Goal: Task Accomplishment & Management: Manage account settings

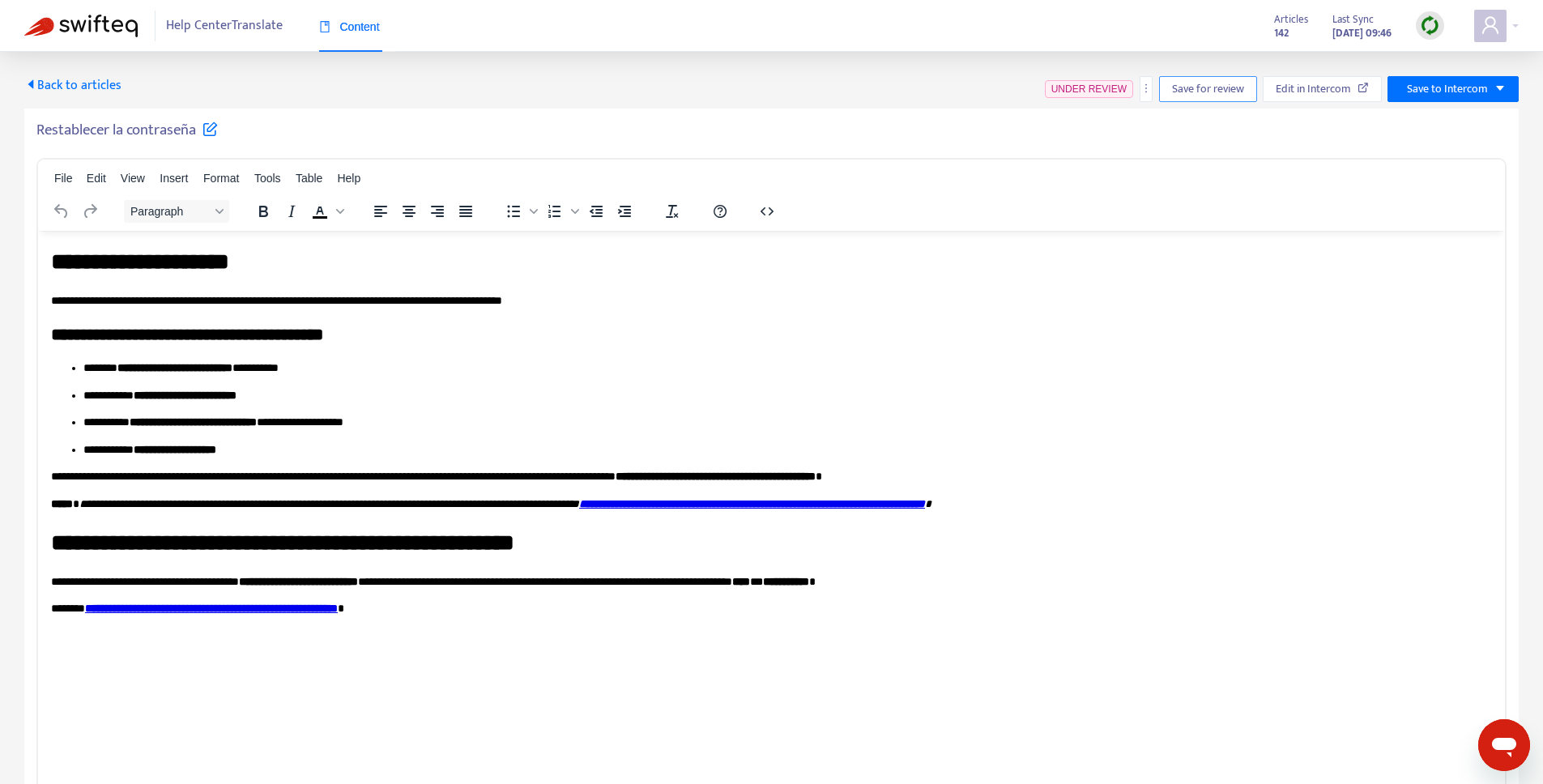
click at [1208, 85] on span "Save for review" at bounding box center [1209, 89] width 72 height 18
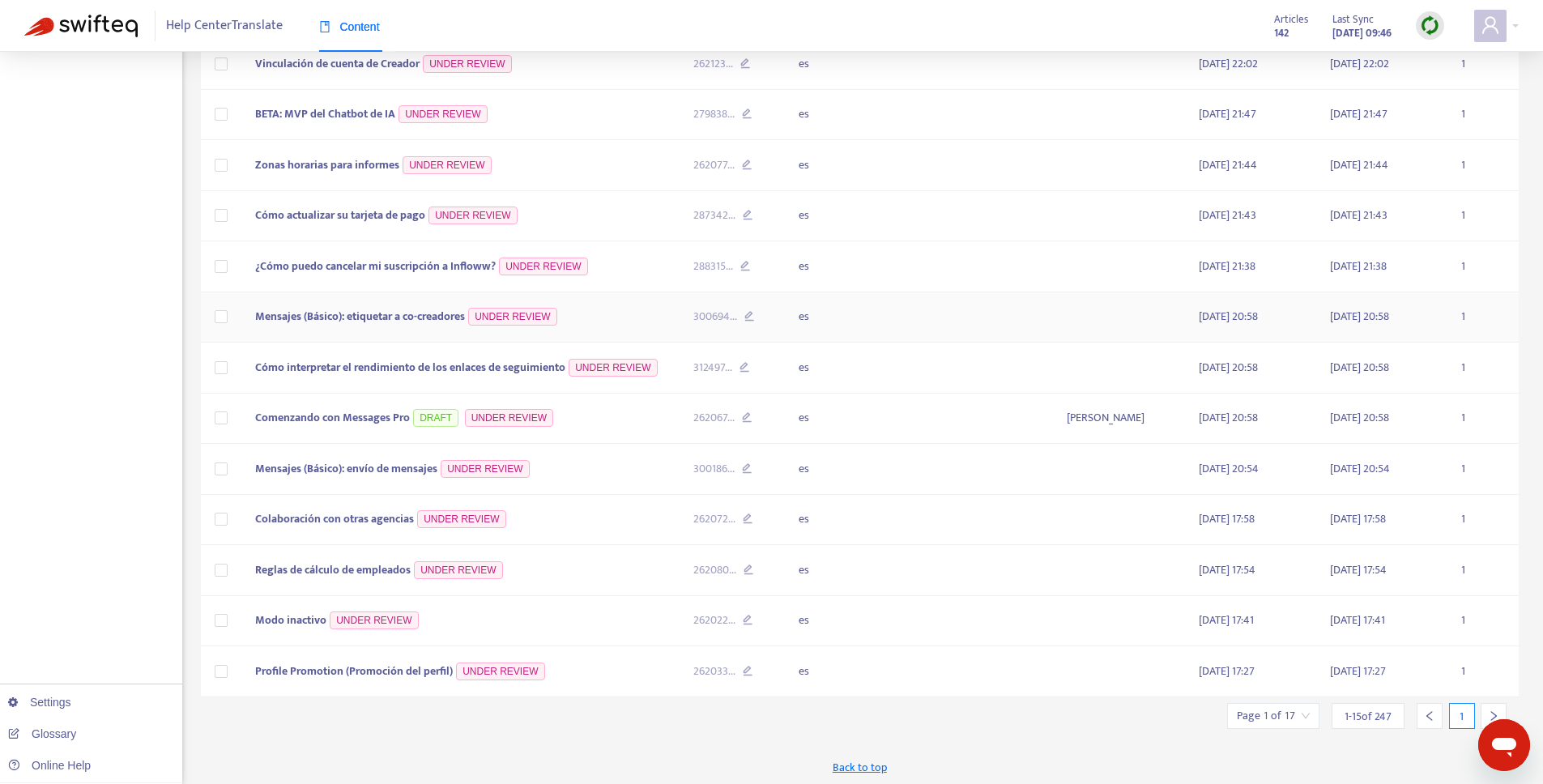
scroll to position [372, 0]
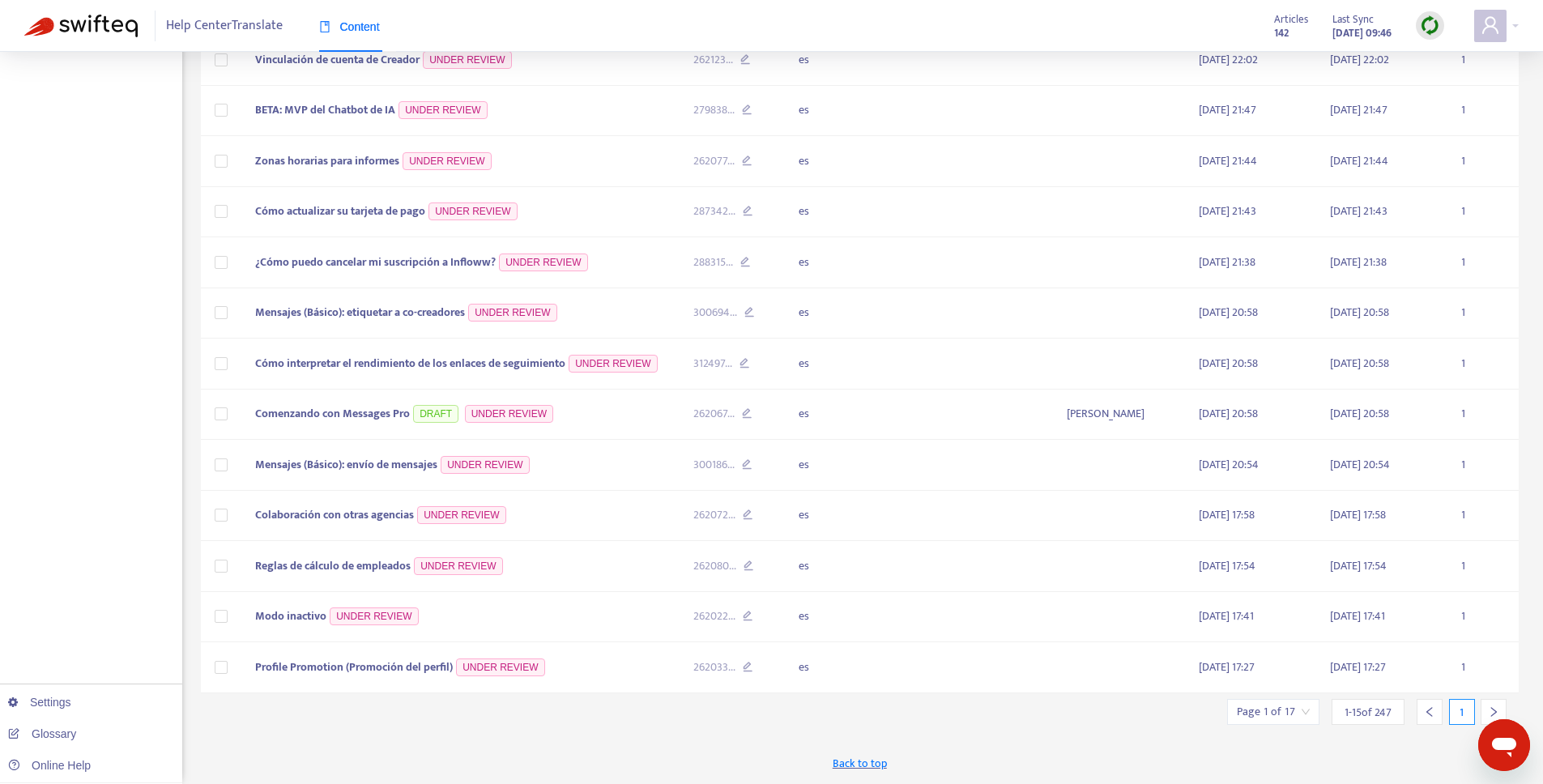
click at [1500, 711] on div at bounding box center [1494, 712] width 26 height 26
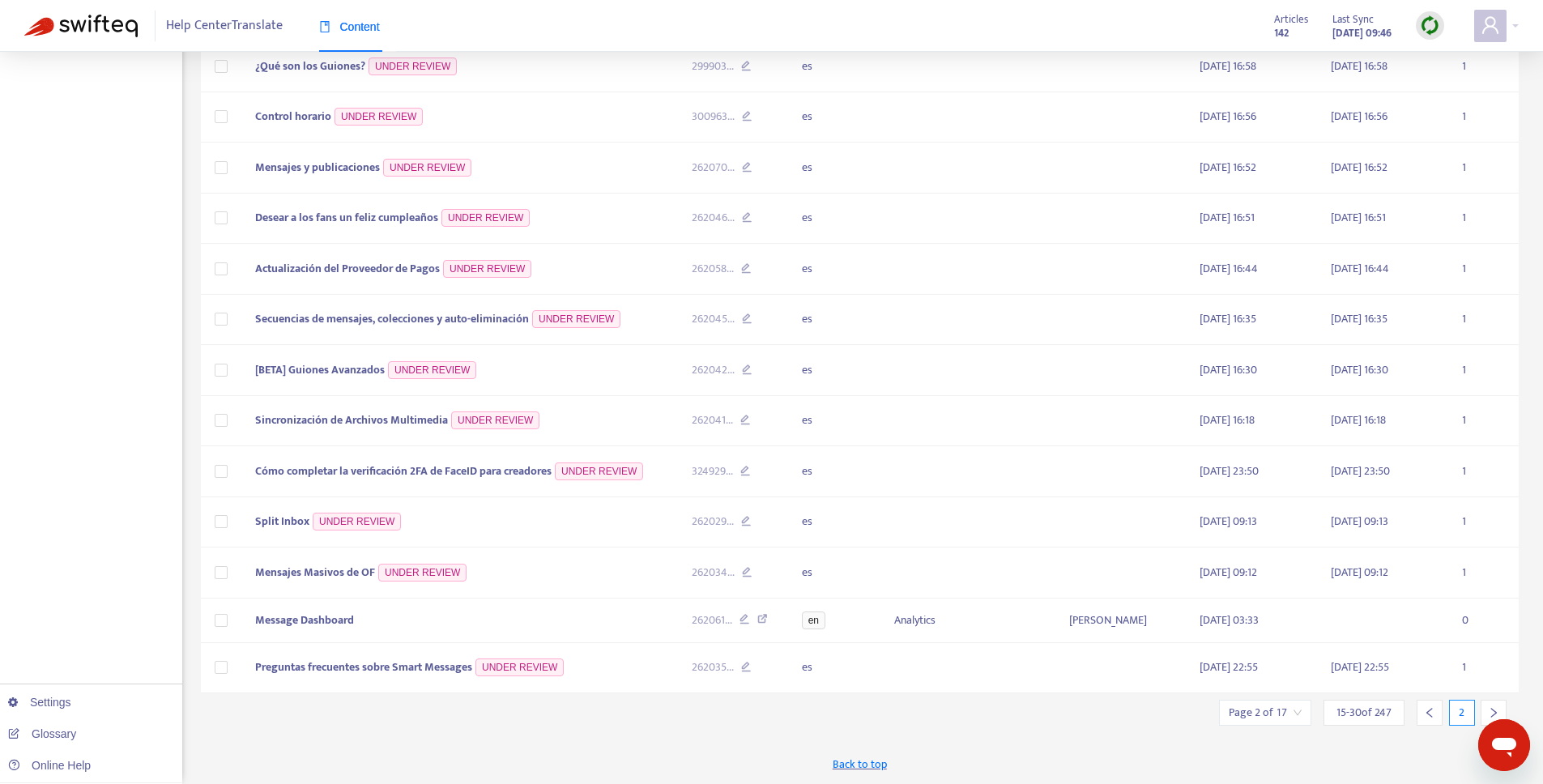
scroll to position [365, 0]
click at [1498, 712] on icon "right" at bounding box center [1494, 713] width 11 height 11
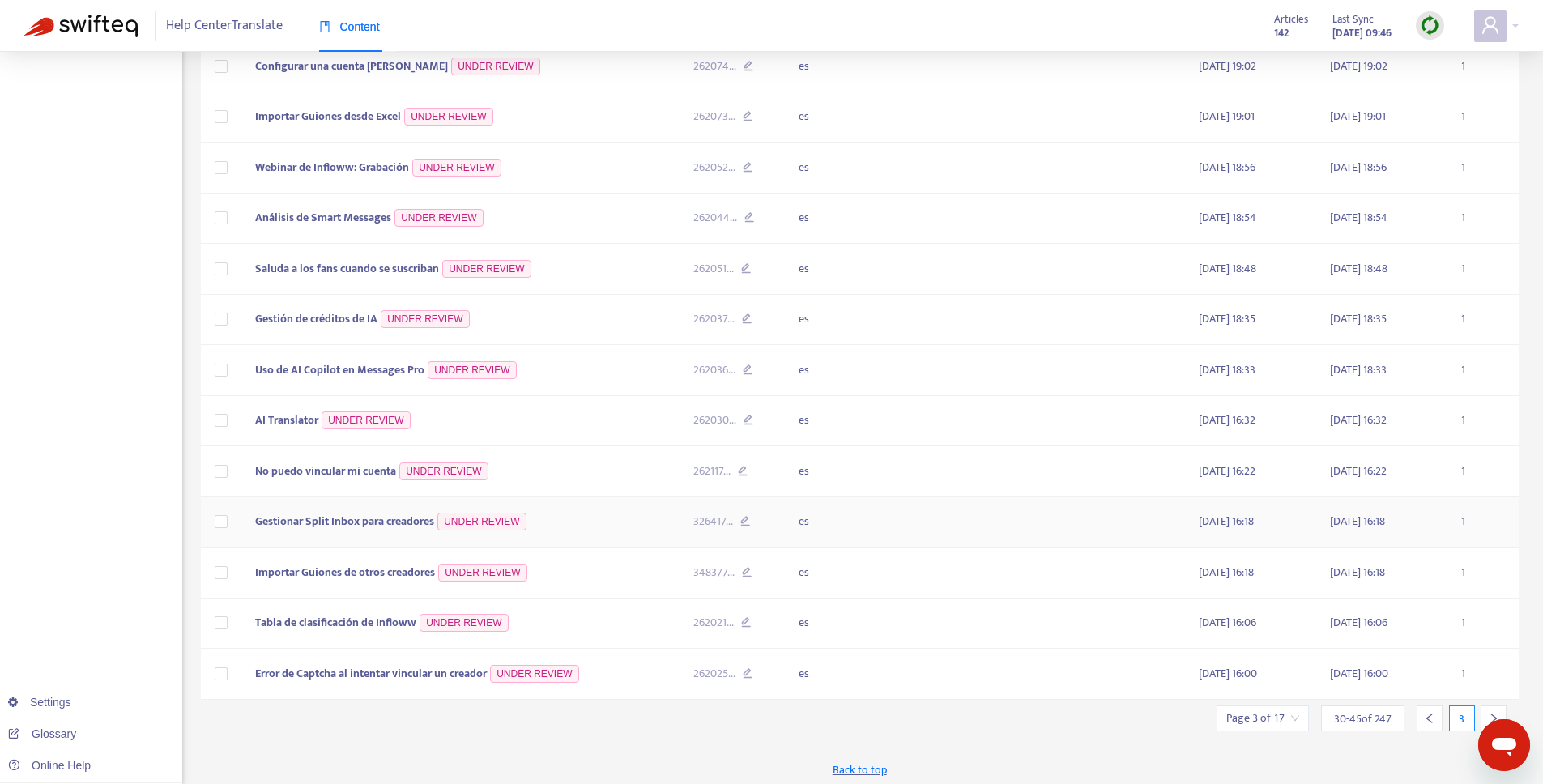
scroll to position [372, 0]
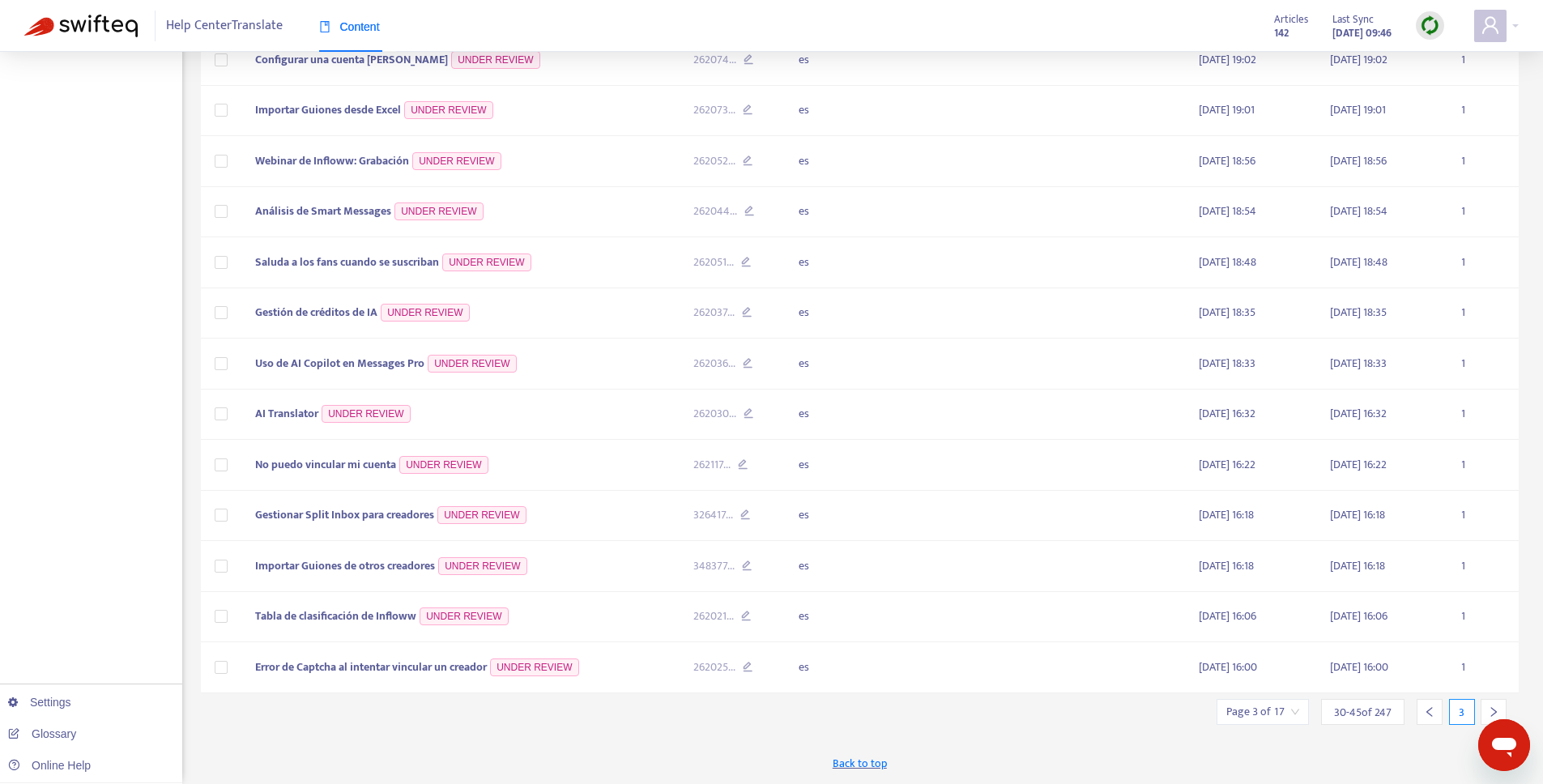
click at [1488, 707] on icon "right" at bounding box center [1494, 712] width 11 height 11
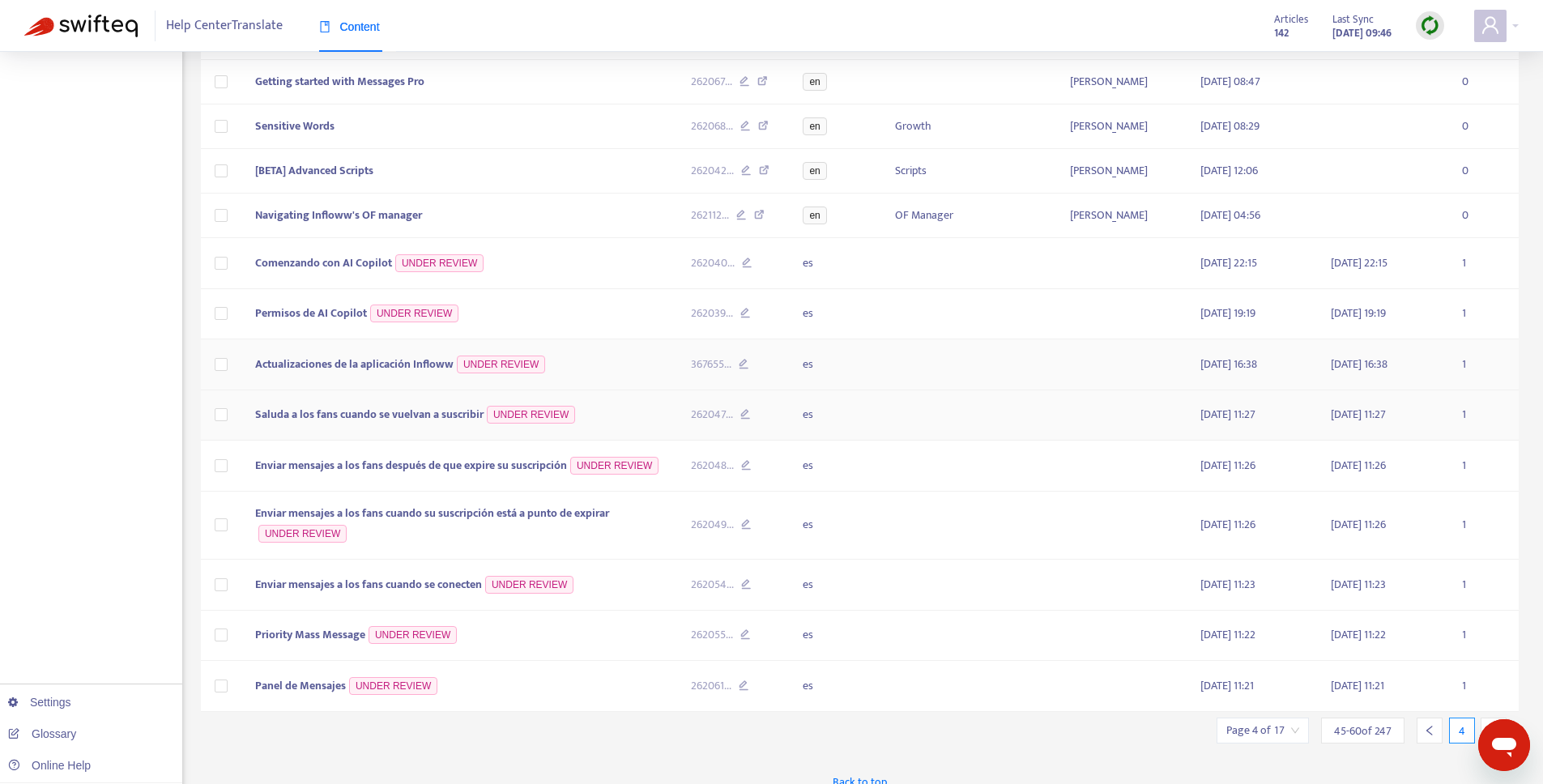
scroll to position [365, 0]
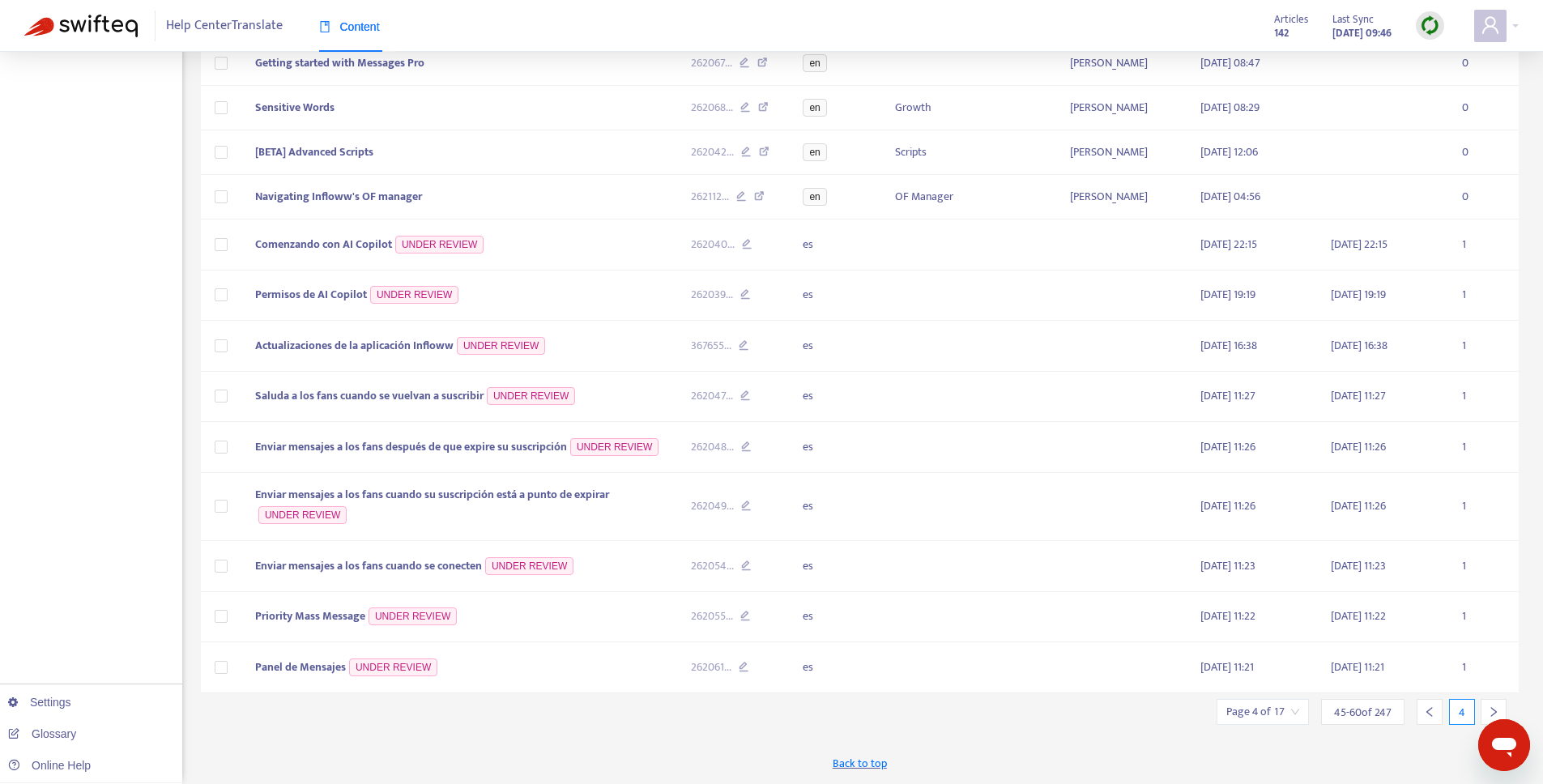
click at [1487, 711] on div at bounding box center [1494, 712] width 26 height 26
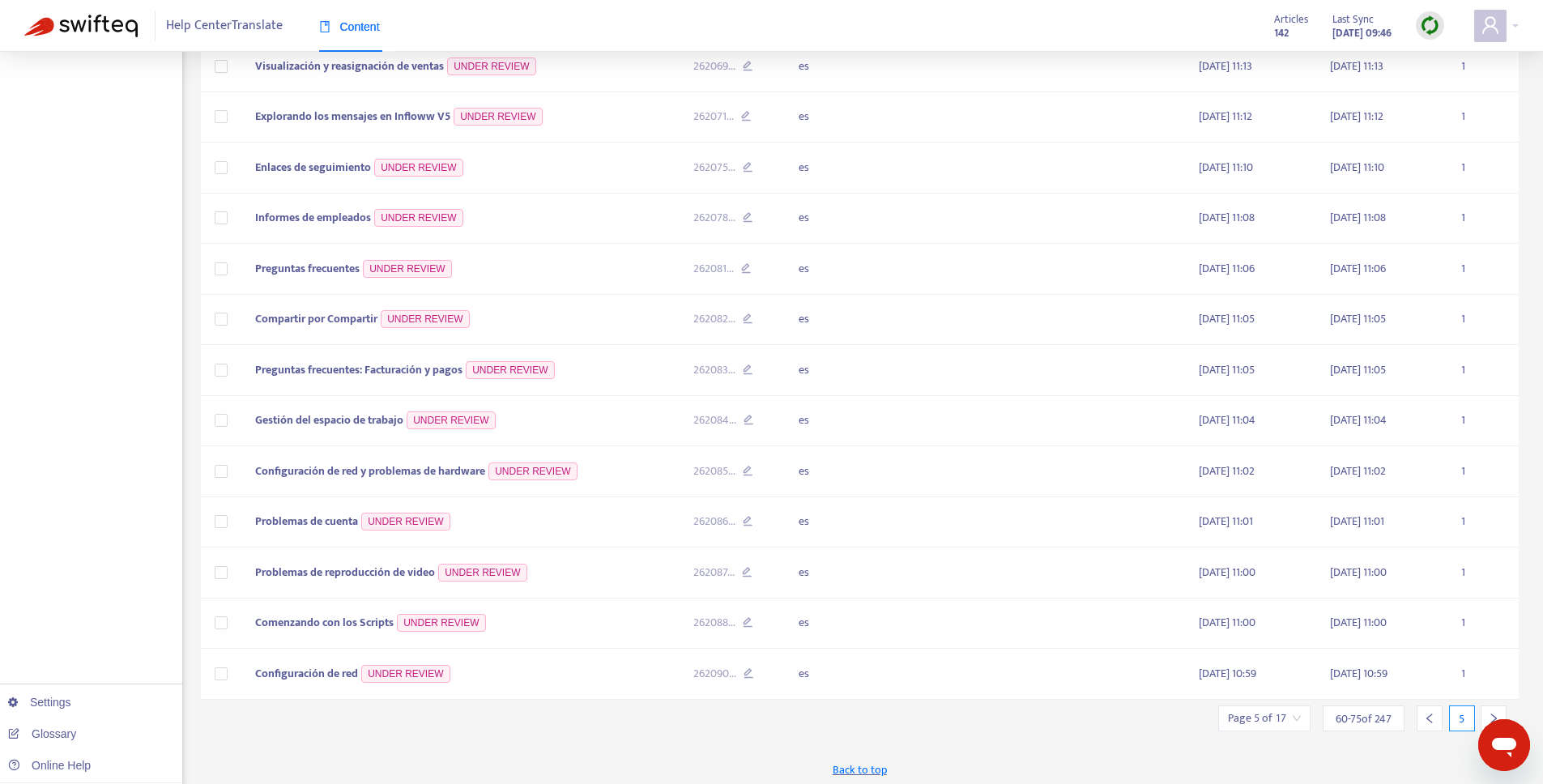
click at [1486, 711] on div at bounding box center [1494, 718] width 26 height 26
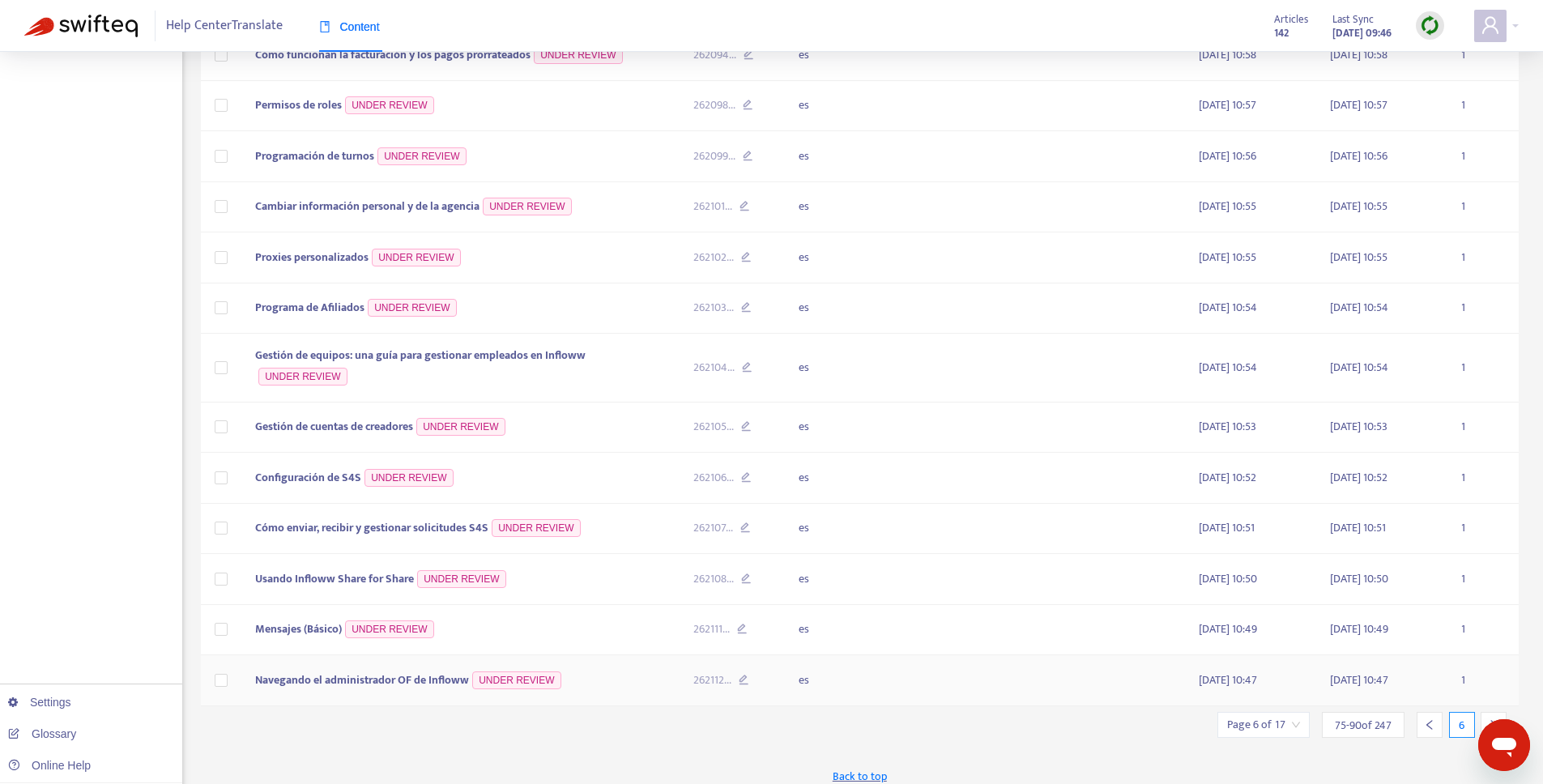
scroll to position [390, 0]
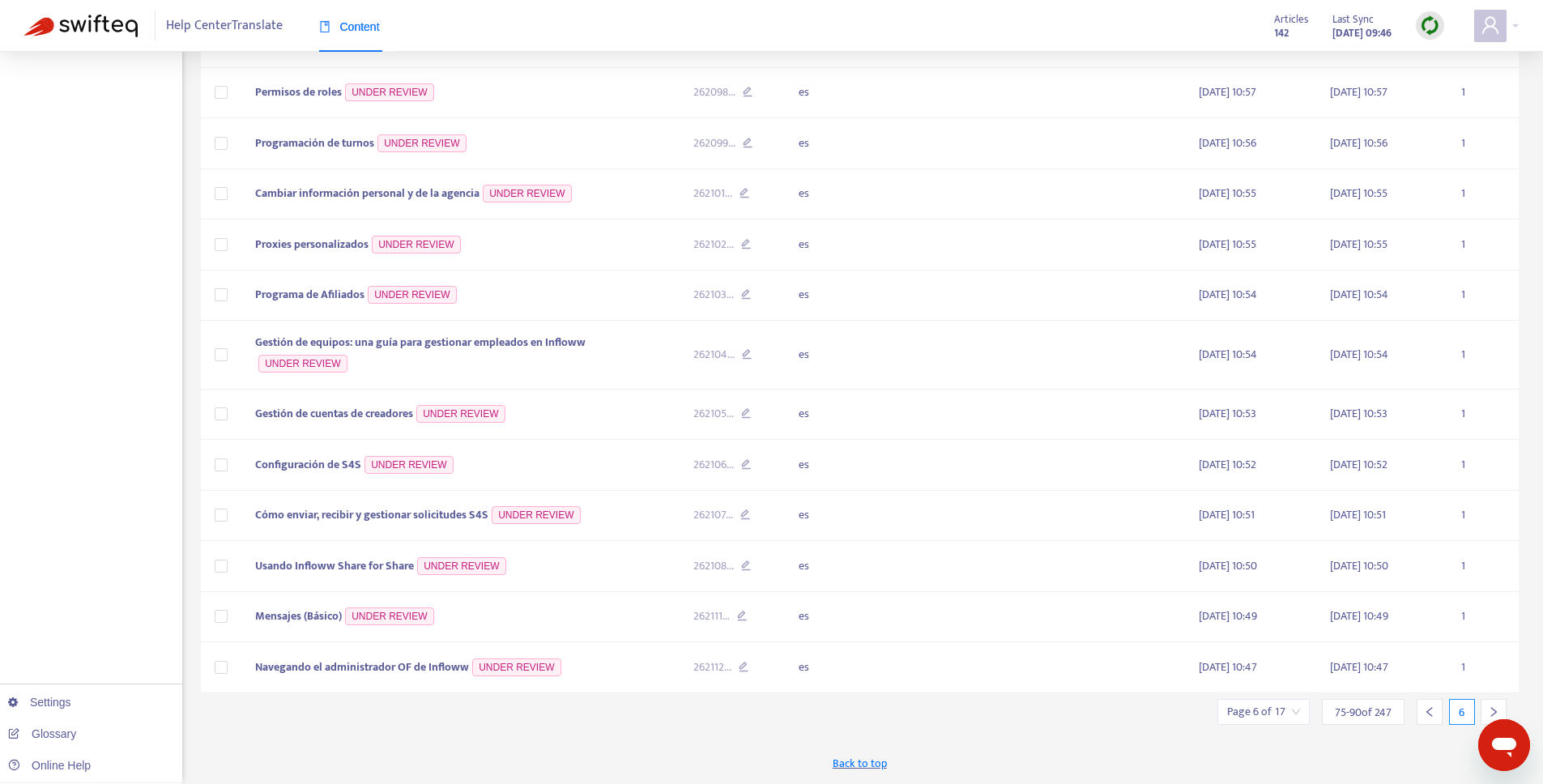
click at [1497, 703] on div at bounding box center [1494, 712] width 26 height 26
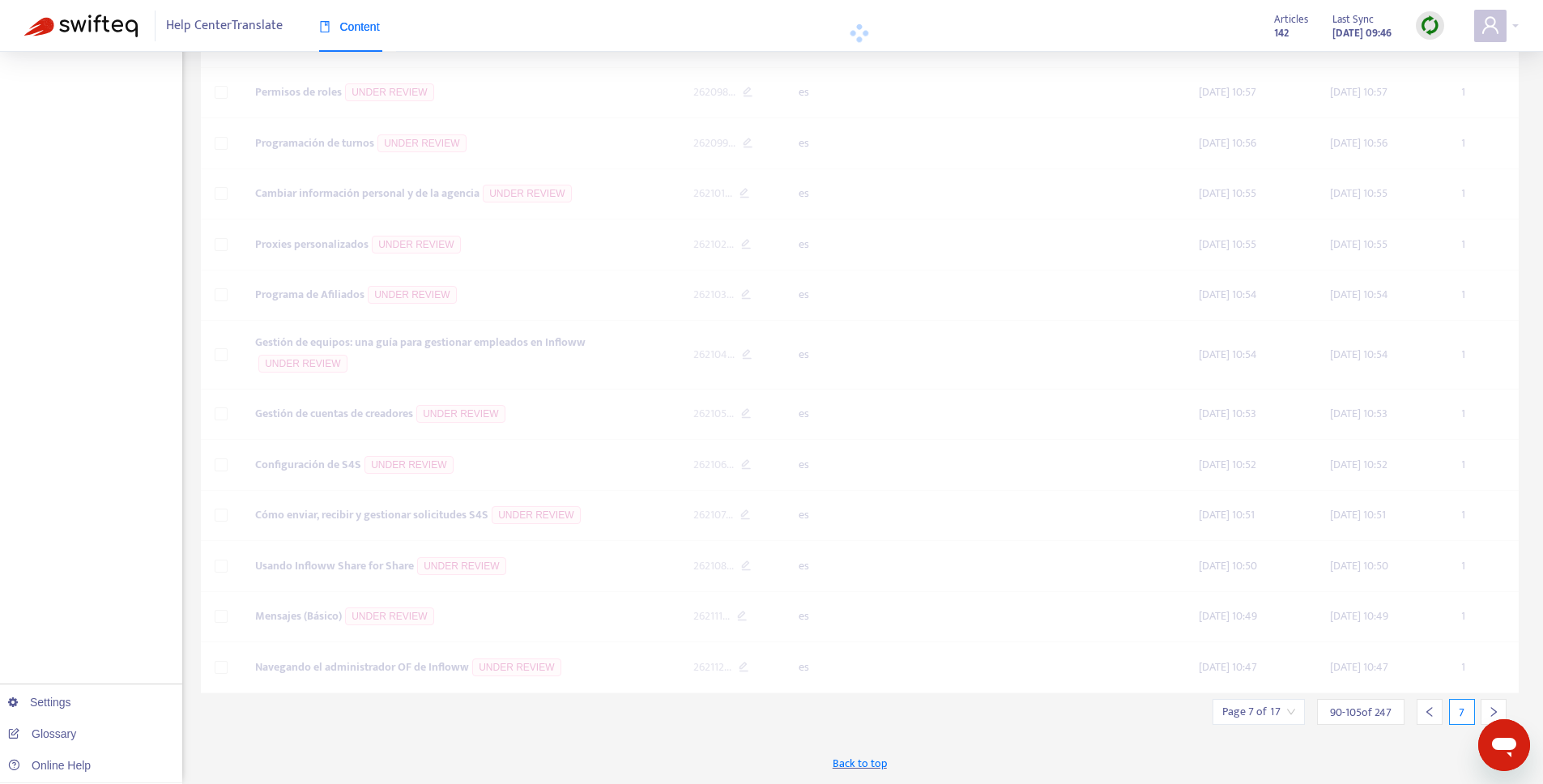
scroll to position [372, 0]
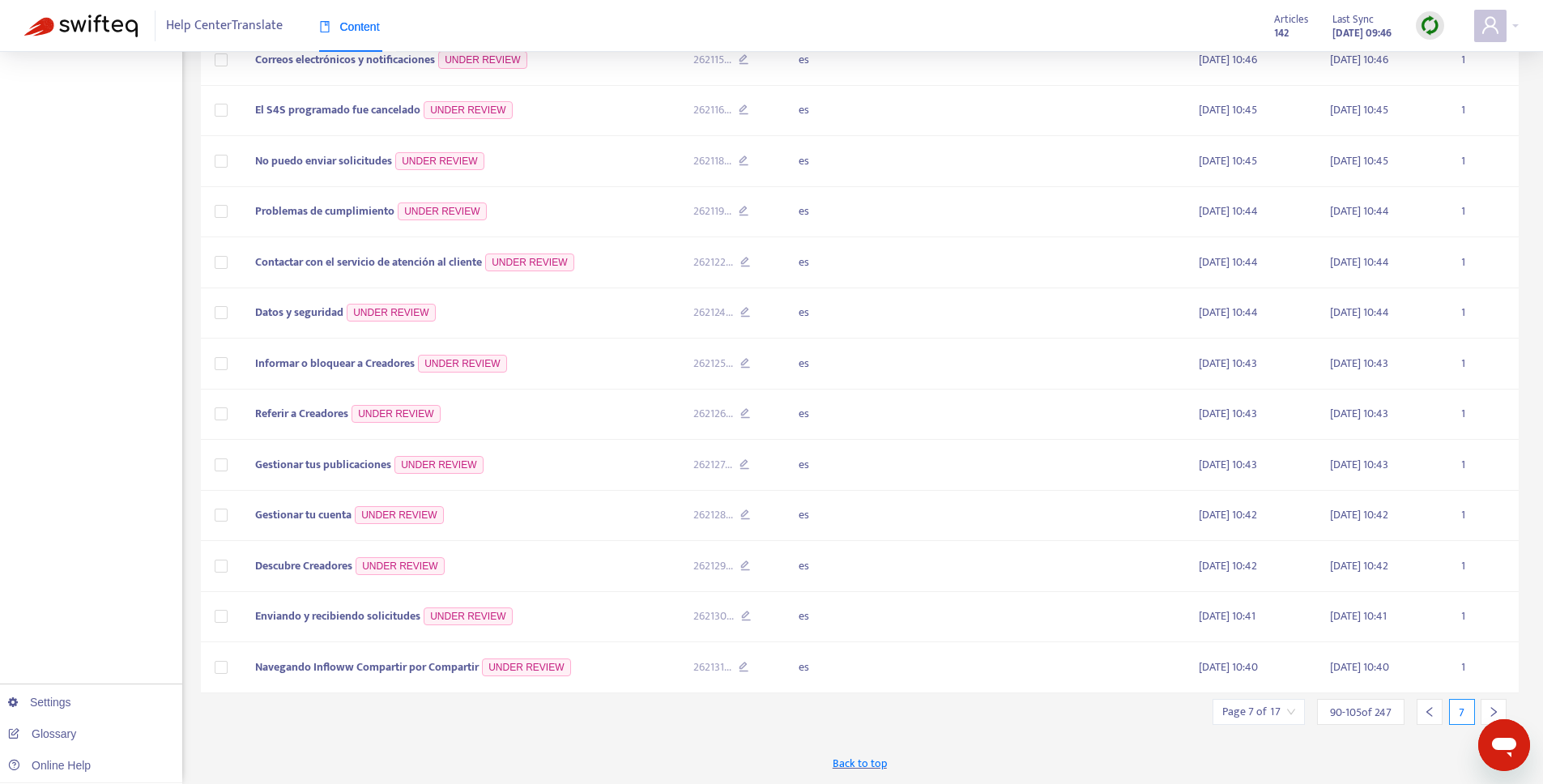
click at [1497, 703] on div at bounding box center [1494, 712] width 26 height 26
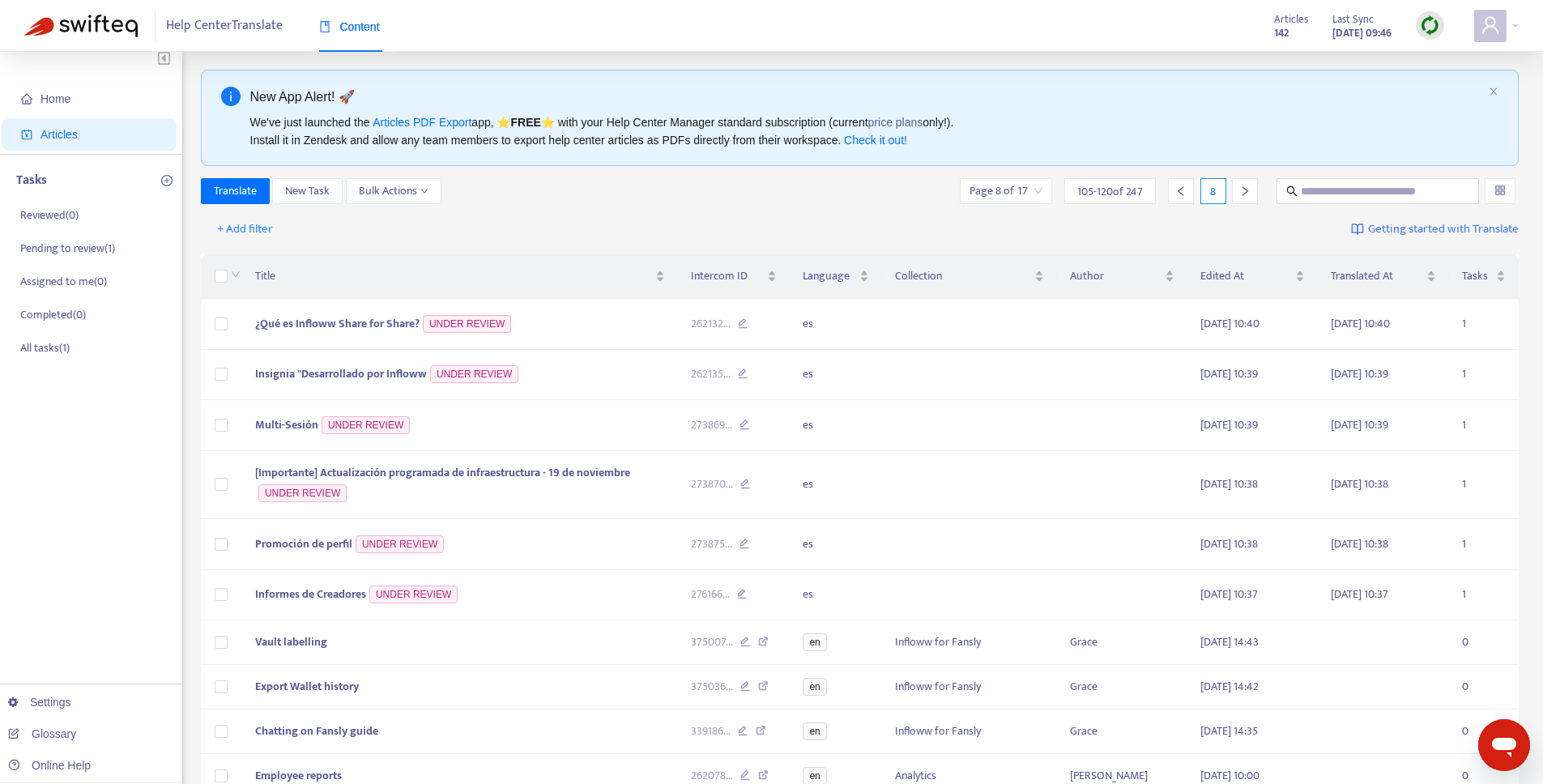
scroll to position [0, 0]
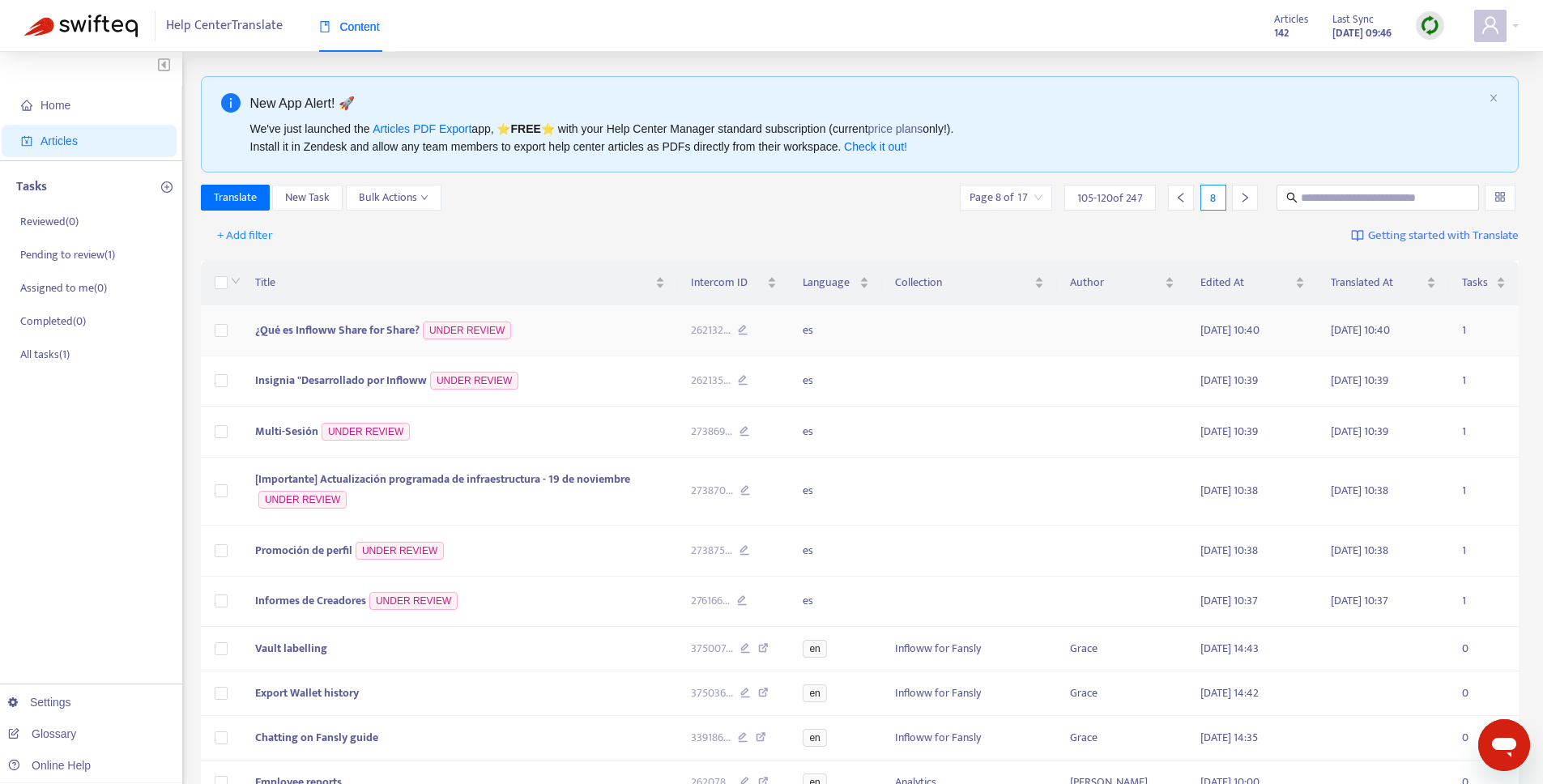
click at [383, 333] on span "¿Qué es Infloww Share for Share?" at bounding box center [337, 330] width 165 height 19
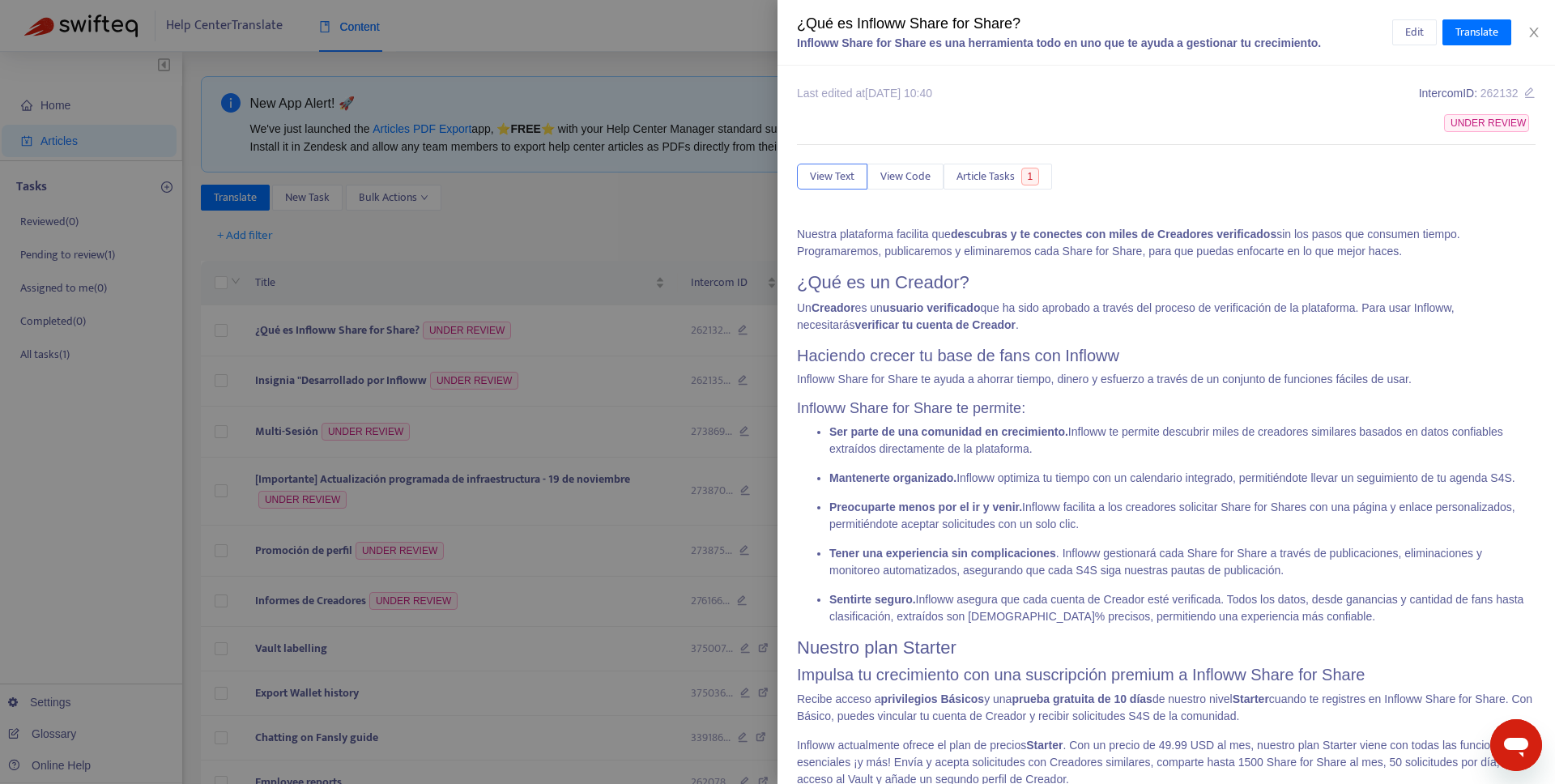
click at [831, 30] on div "¿Qué es Infloww Share for Share?" at bounding box center [1095, 24] width 596 height 22
copy div "¿Qué es Infloww Share for Share?"
click at [1422, 29] on button "Edit" at bounding box center [1415, 33] width 44 height 26
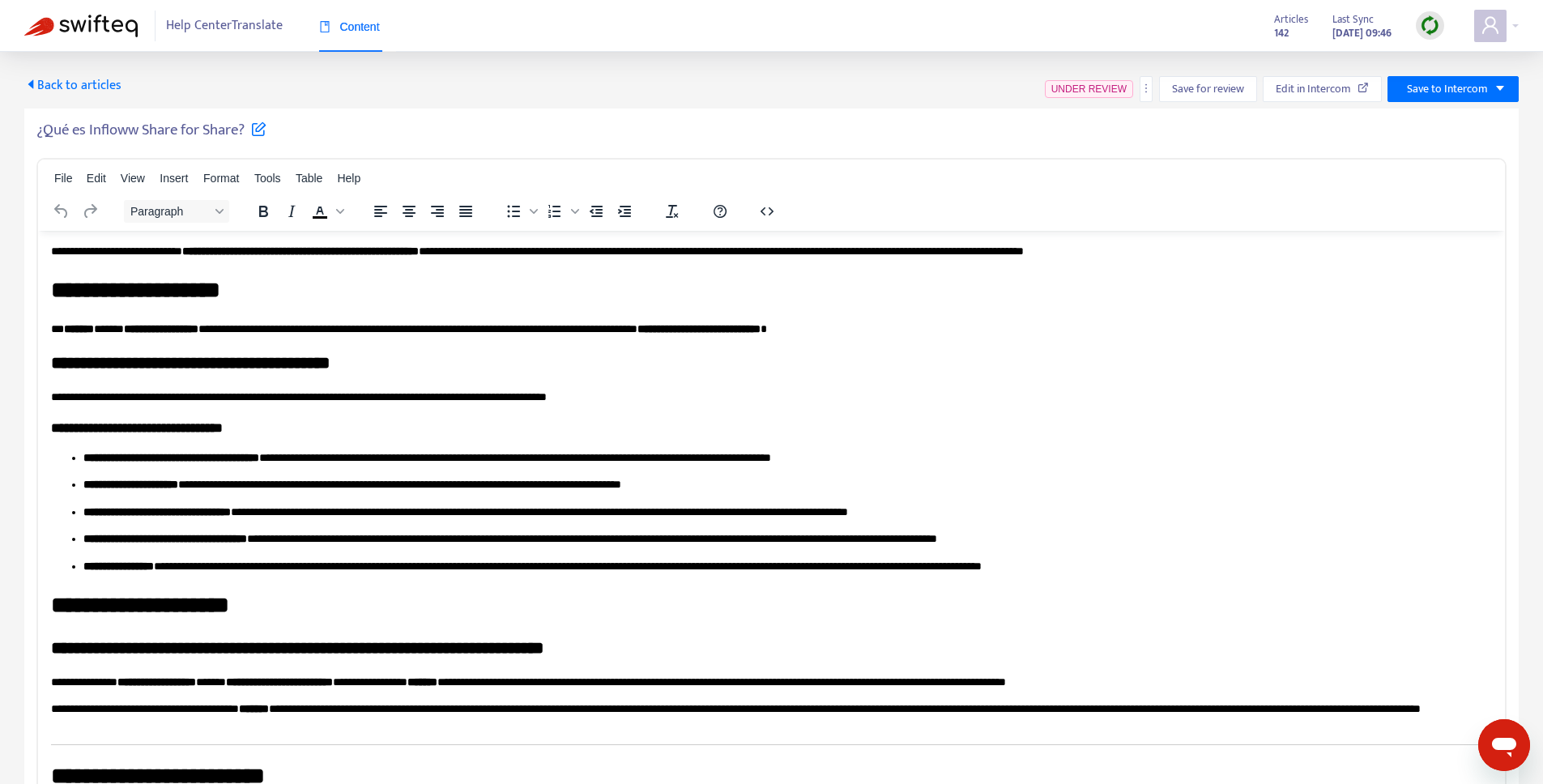
click at [470, 454] on p "**********" at bounding box center [782, 458] width 1397 height 16
click at [467, 457] on p "**********" at bounding box center [782, 458] width 1397 height 16
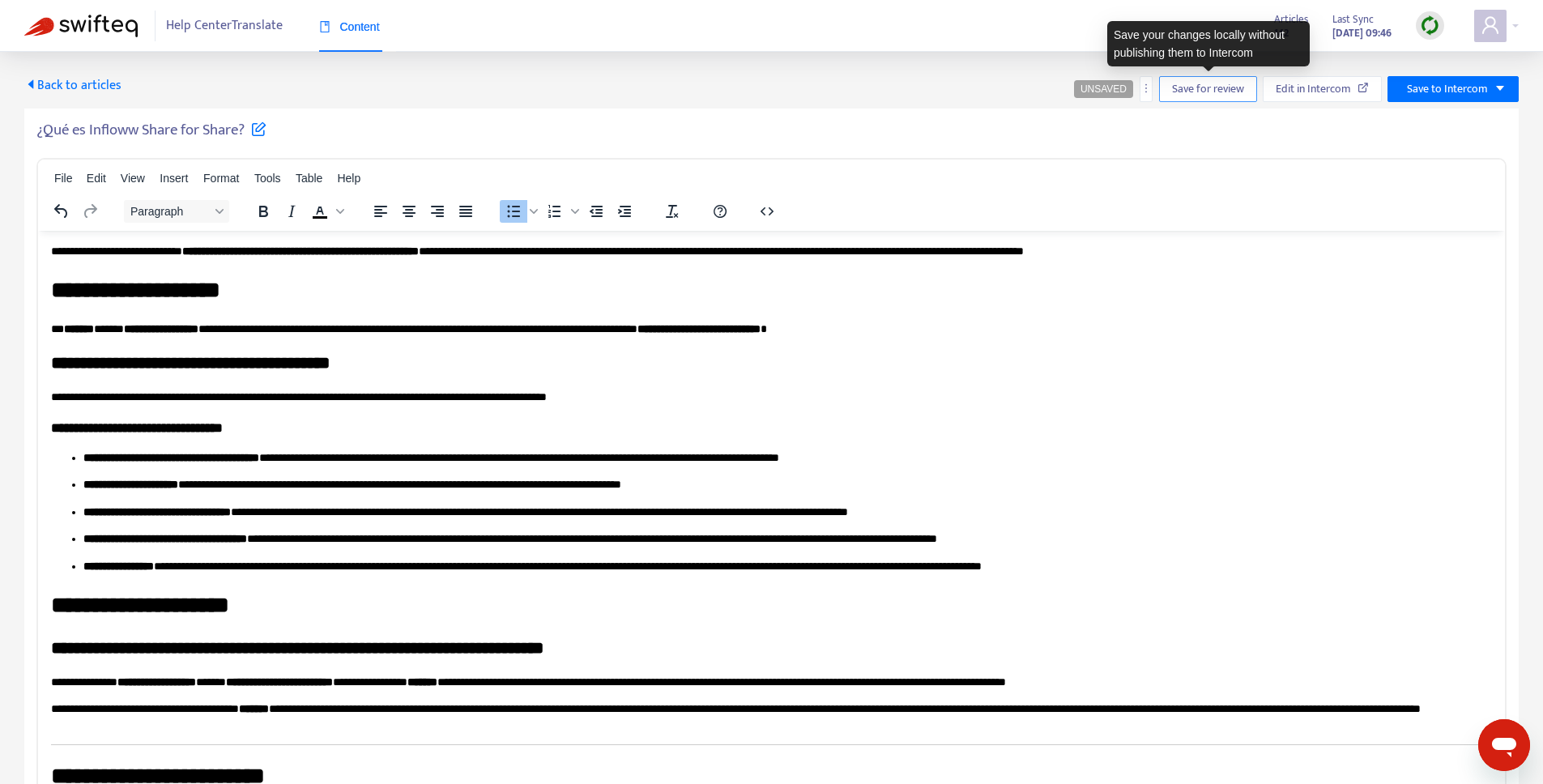
click at [1219, 81] on span "Save for review" at bounding box center [1209, 89] width 72 height 18
click at [1188, 80] on span "Save for review" at bounding box center [1215, 89] width 72 height 18
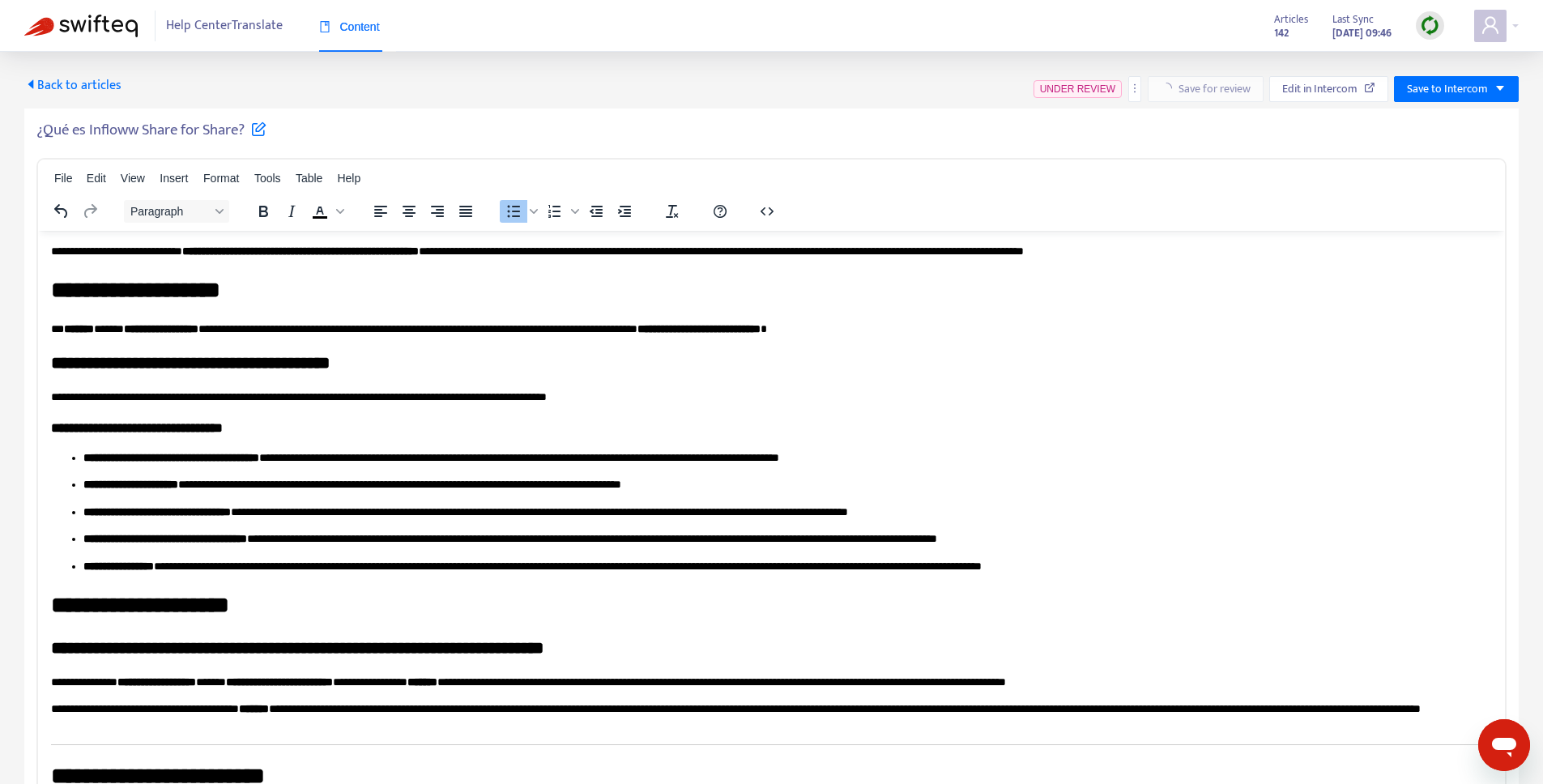
click at [93, 93] on span "Back to articles" at bounding box center [73, 85] width 98 height 22
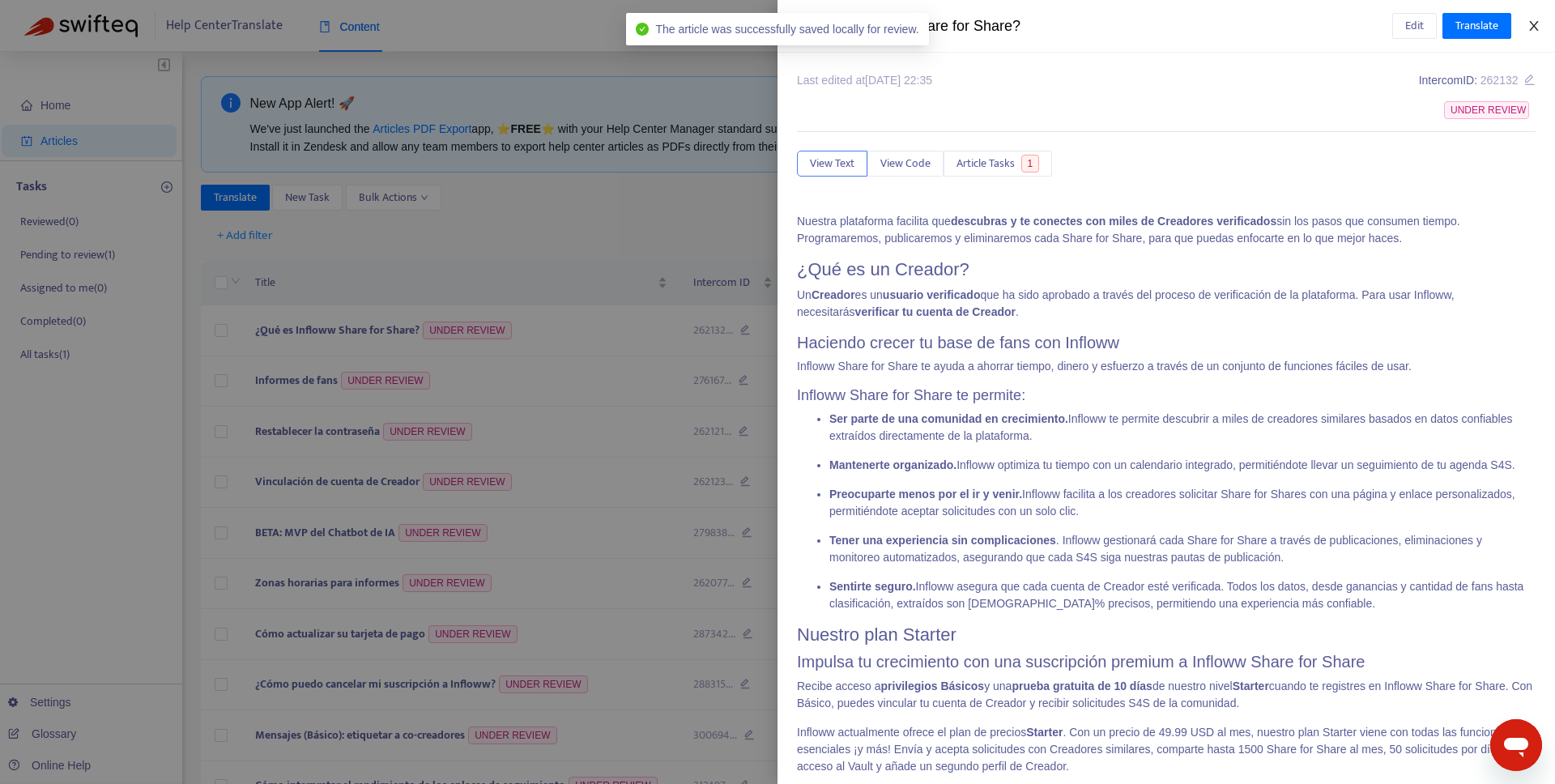
click at [1542, 23] on button "Close" at bounding box center [1535, 26] width 23 height 16
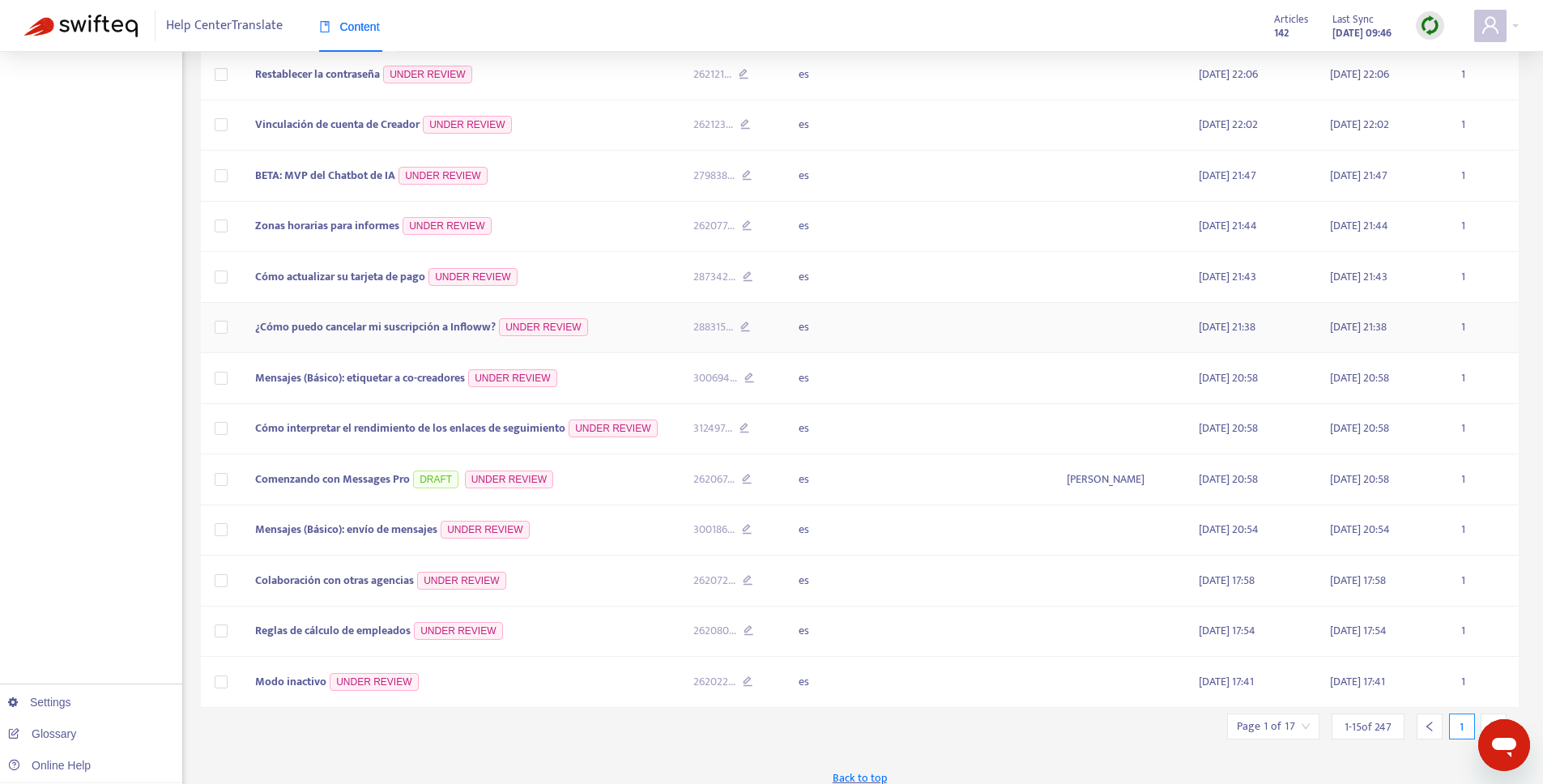
scroll to position [372, 0]
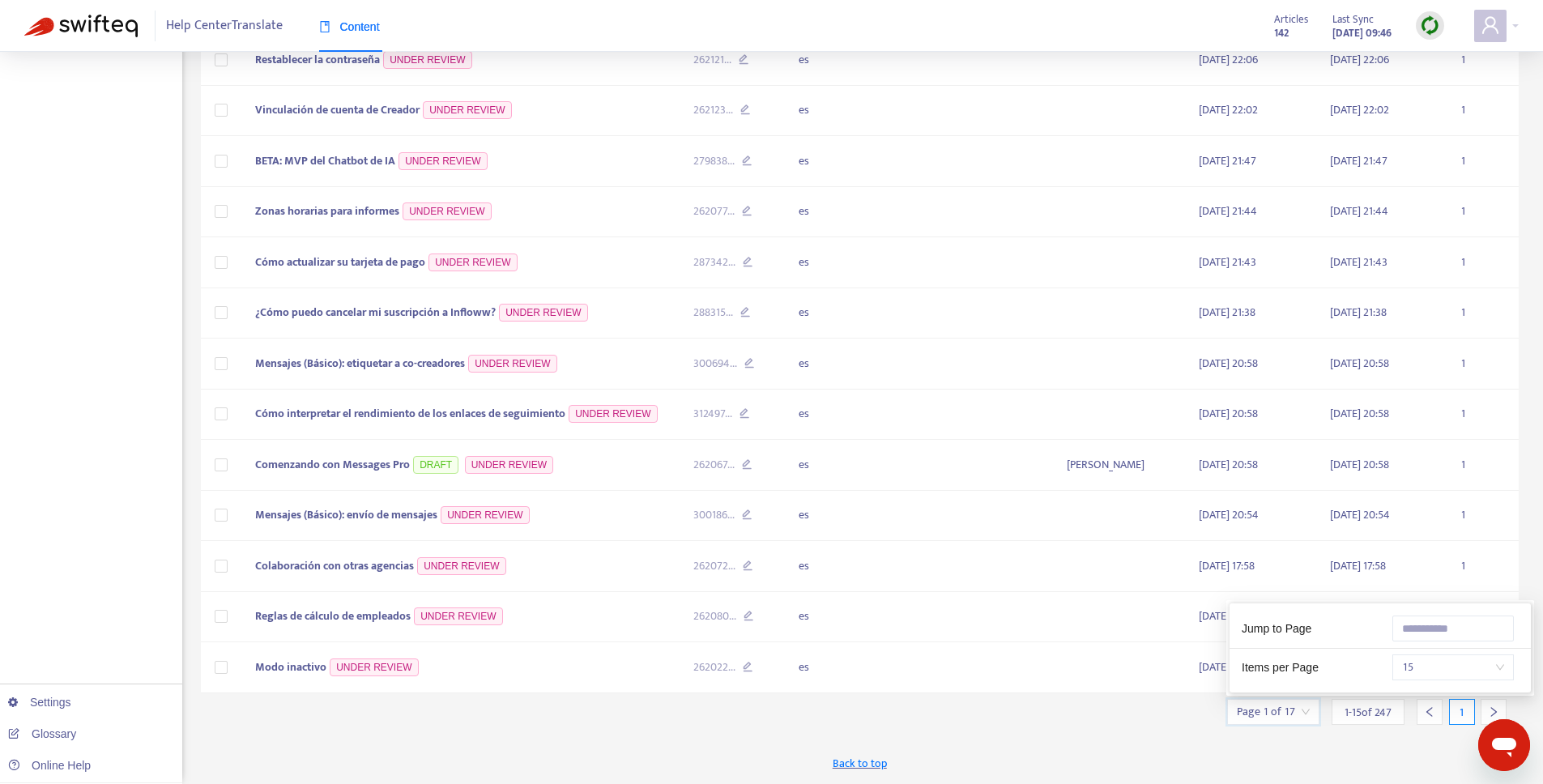
click at [1307, 708] on input "search" at bounding box center [1273, 712] width 73 height 25
click at [1487, 709] on div at bounding box center [1494, 712] width 26 height 26
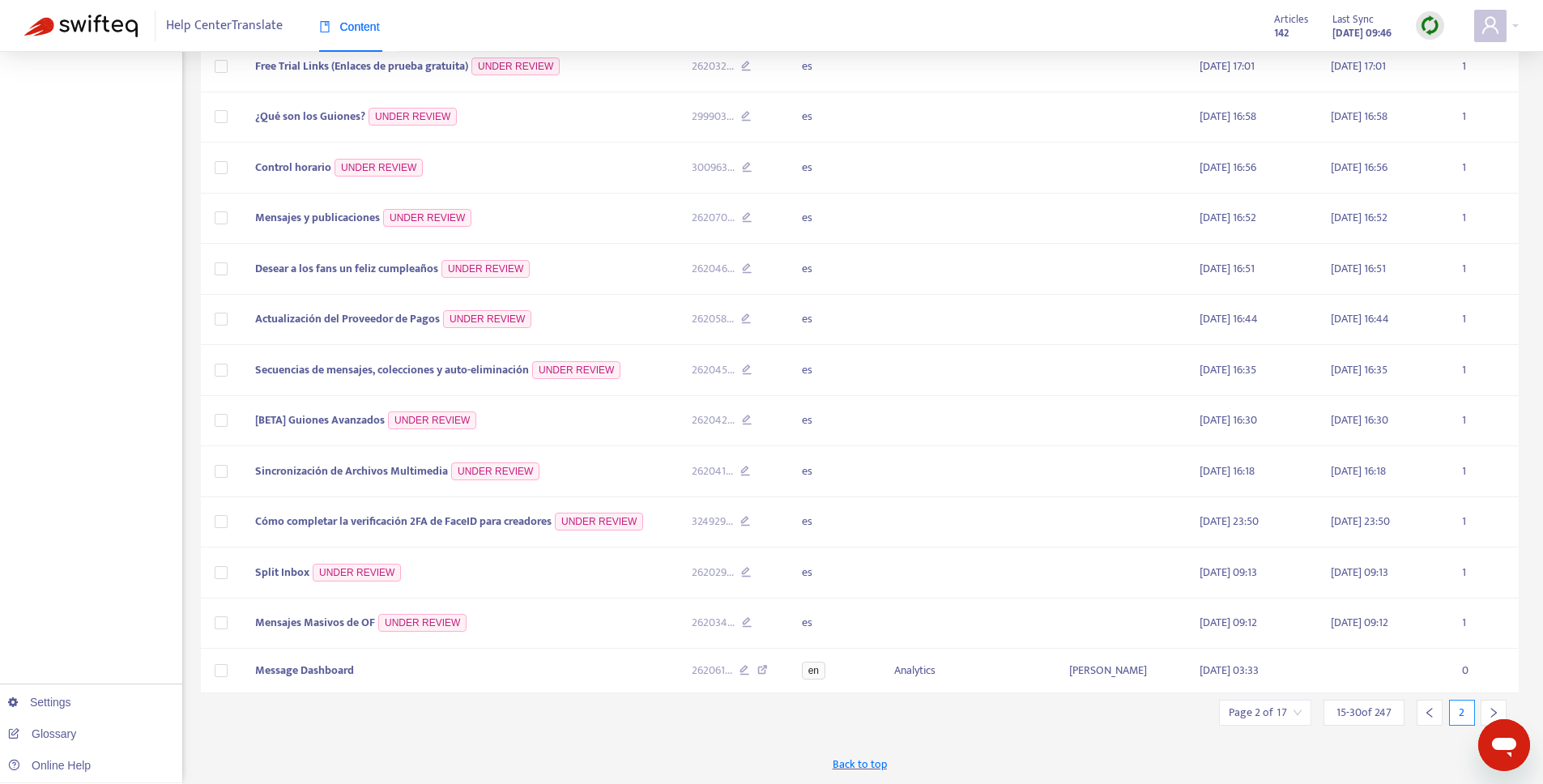
click at [1488, 709] on icon "right" at bounding box center [1494, 713] width 11 height 11
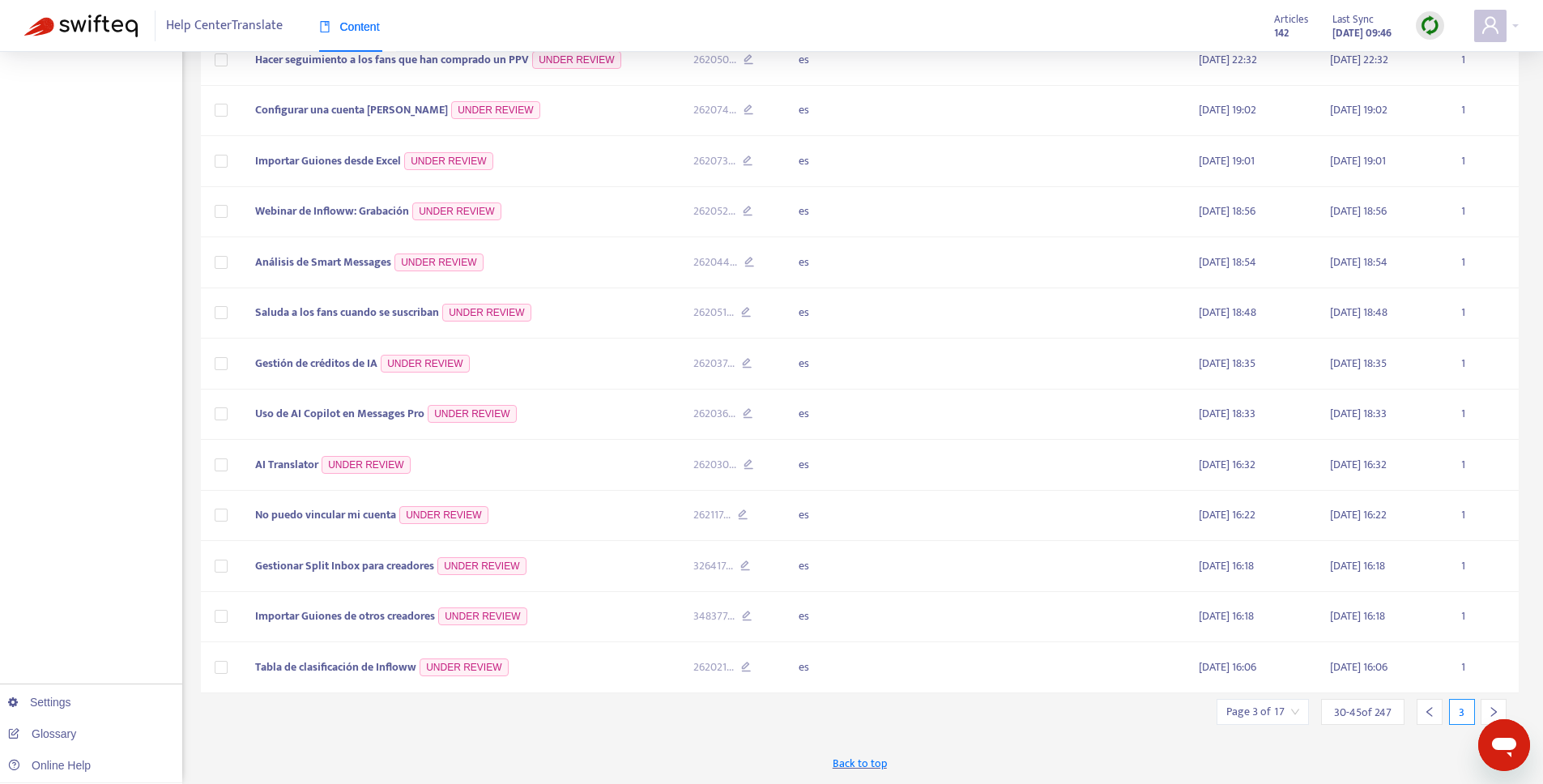
click at [1486, 708] on div at bounding box center [1494, 712] width 26 height 26
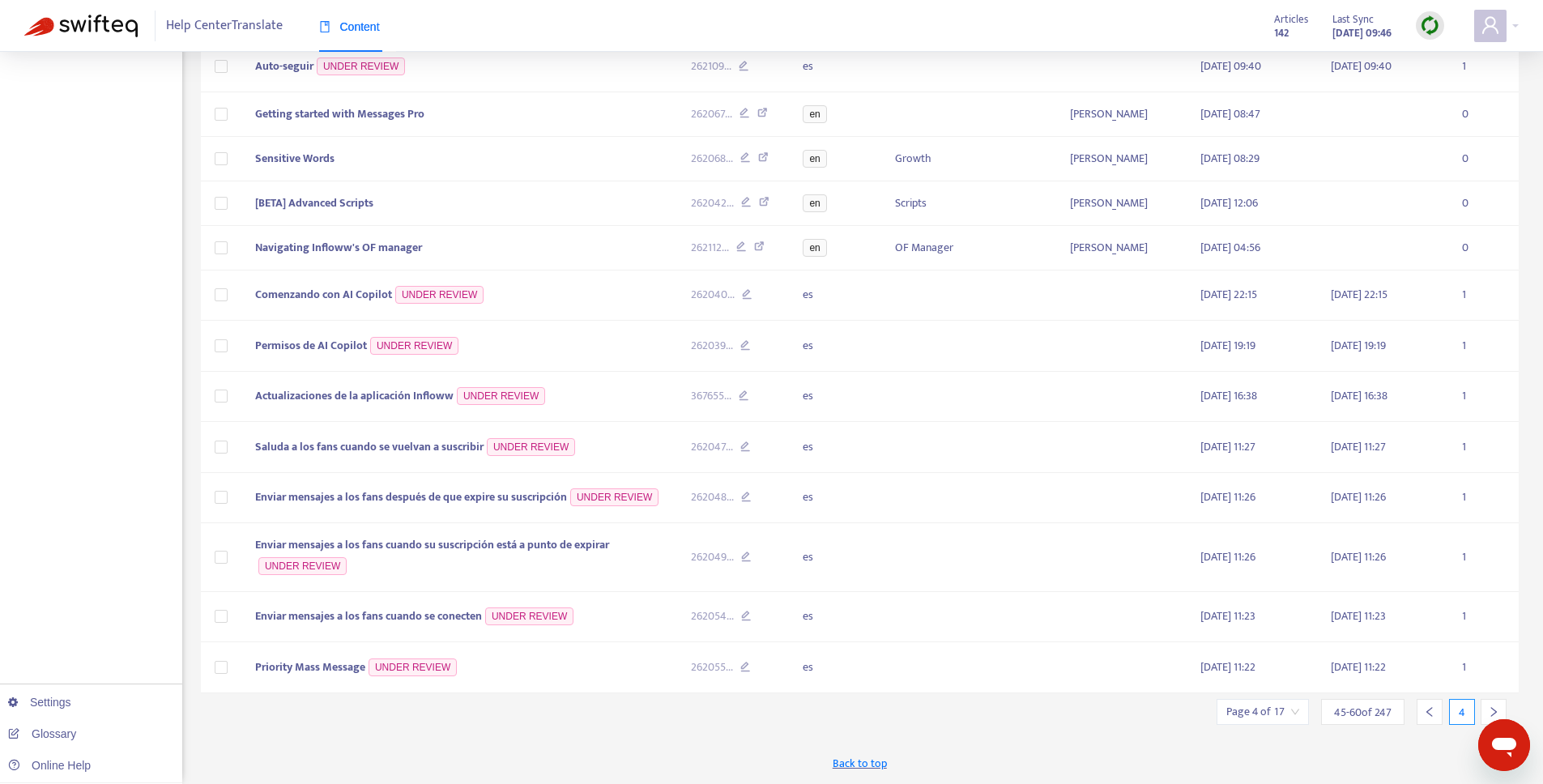
scroll to position [365, 0]
click at [1488, 708] on icon "right" at bounding box center [1494, 712] width 11 height 11
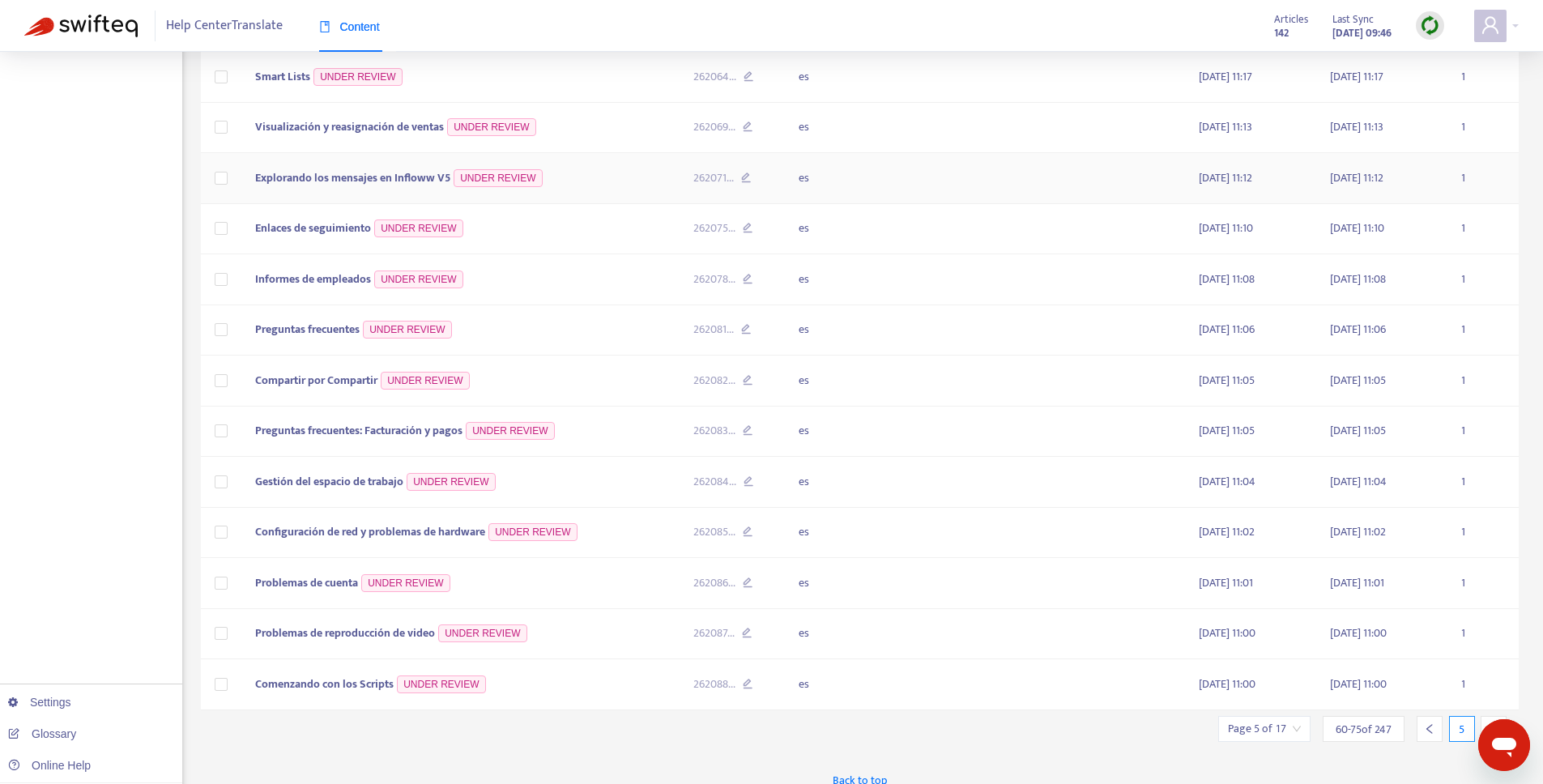
scroll to position [372, 0]
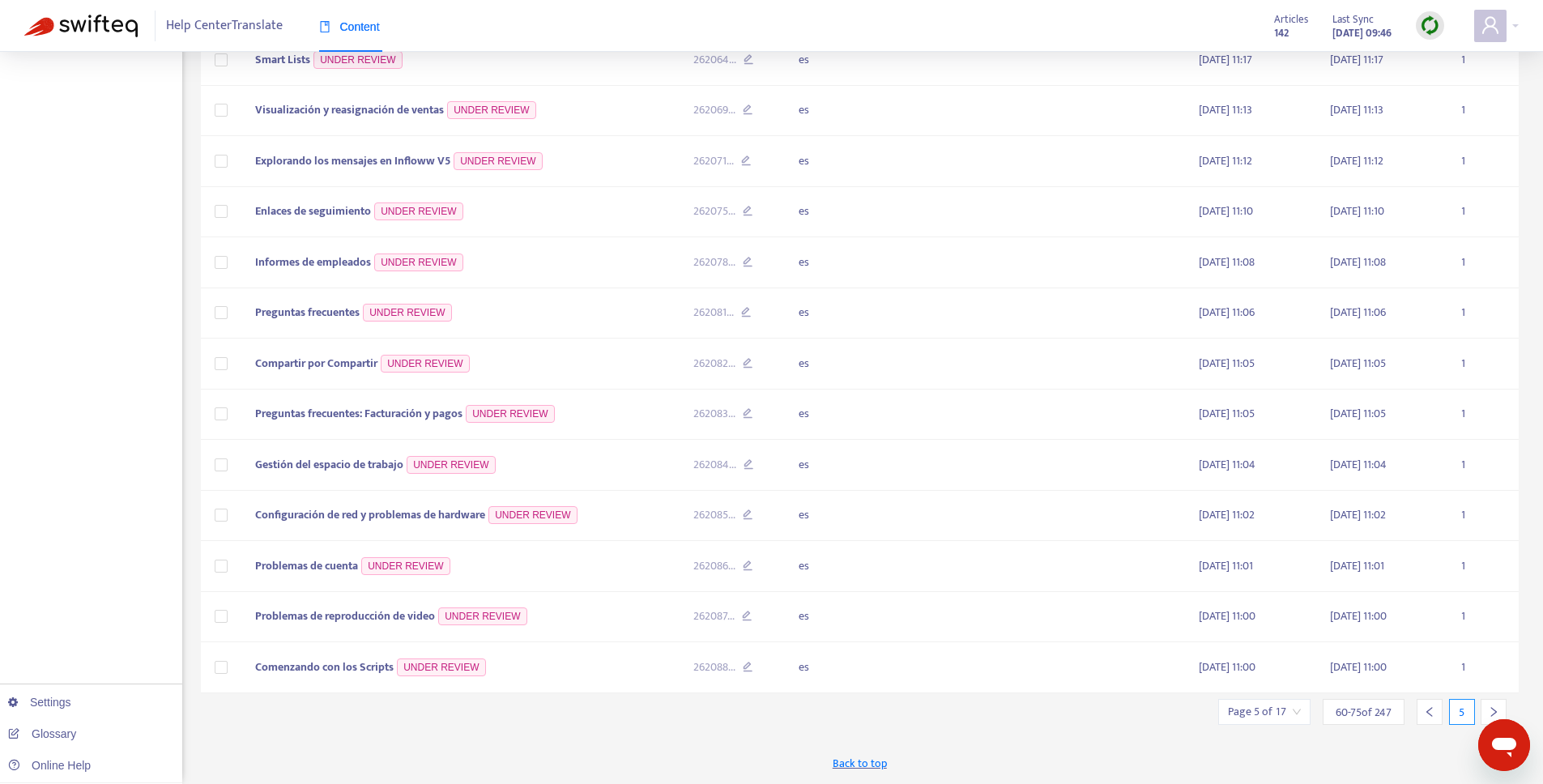
click at [1485, 707] on div at bounding box center [1494, 712] width 26 height 26
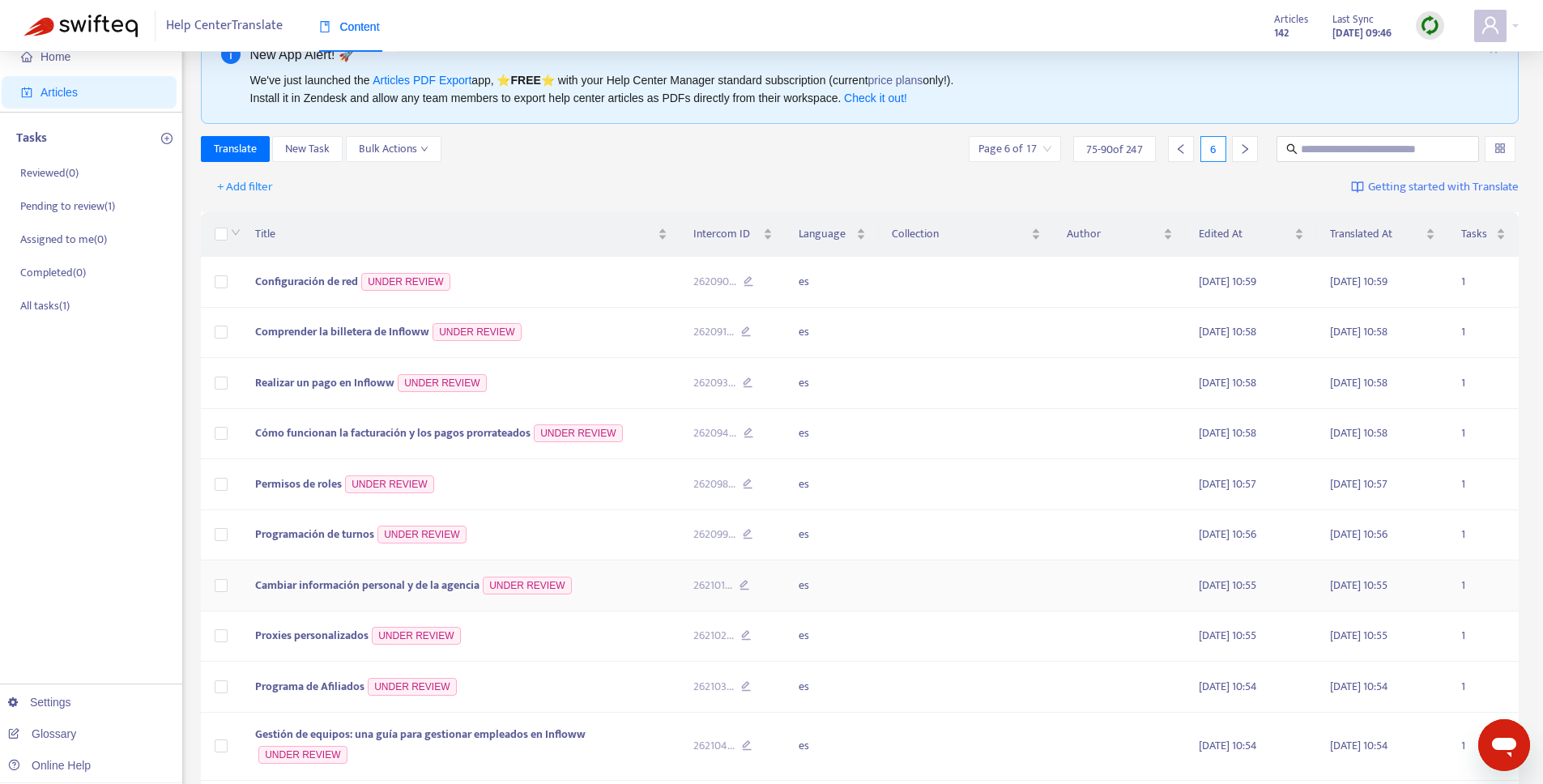
scroll to position [390, 0]
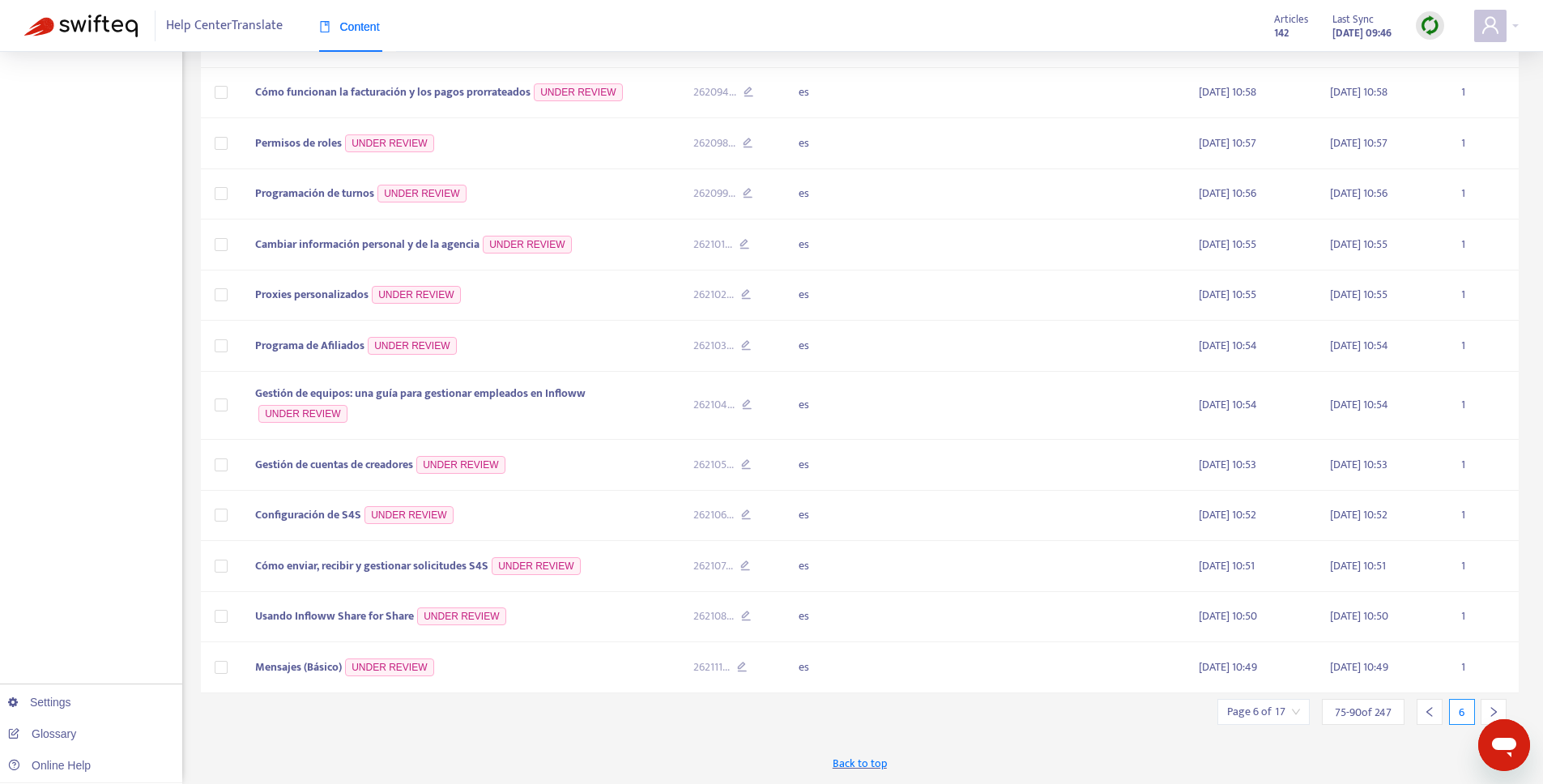
click at [1495, 711] on icon "right" at bounding box center [1494, 712] width 11 height 11
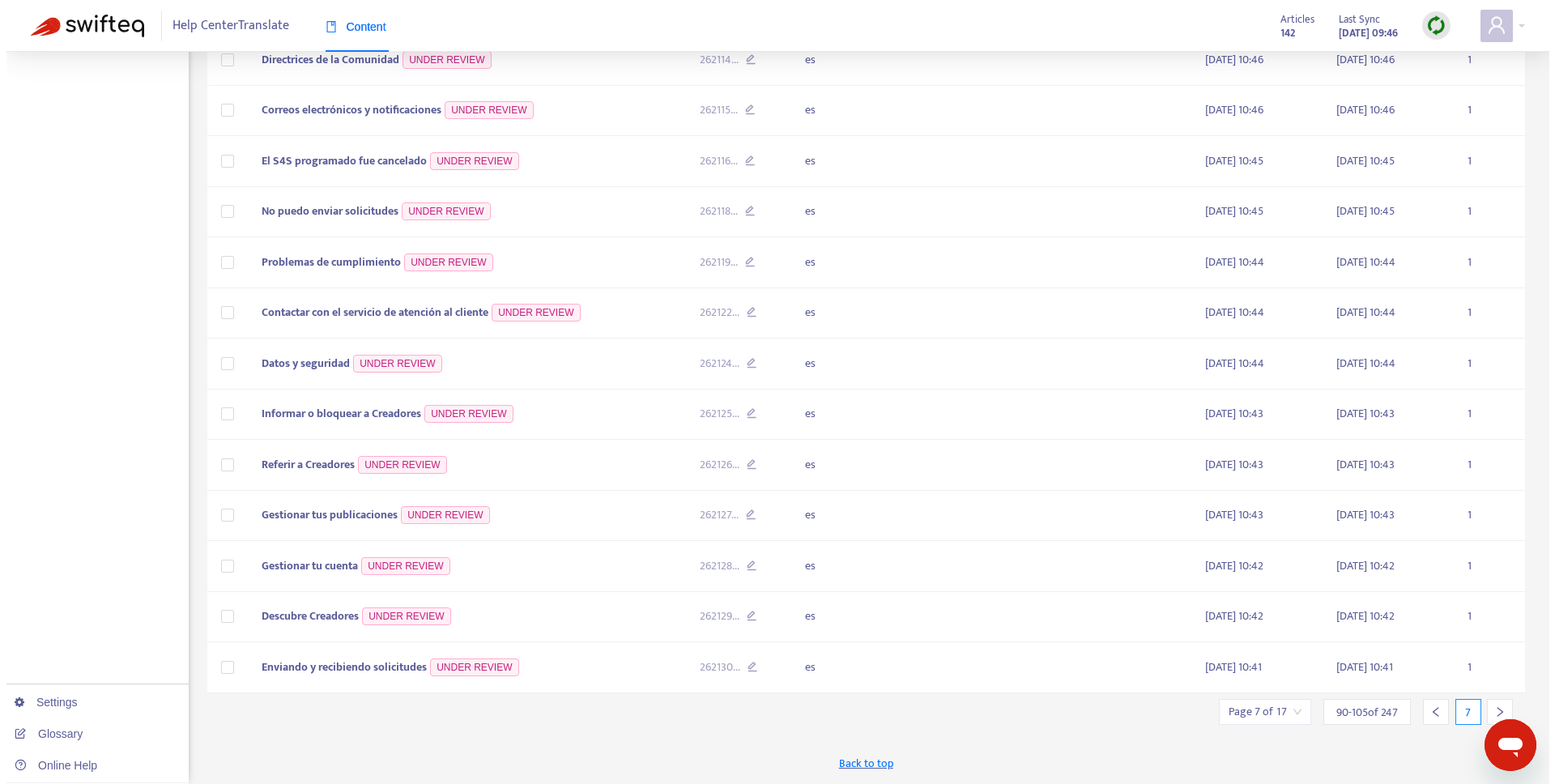
scroll to position [372, 0]
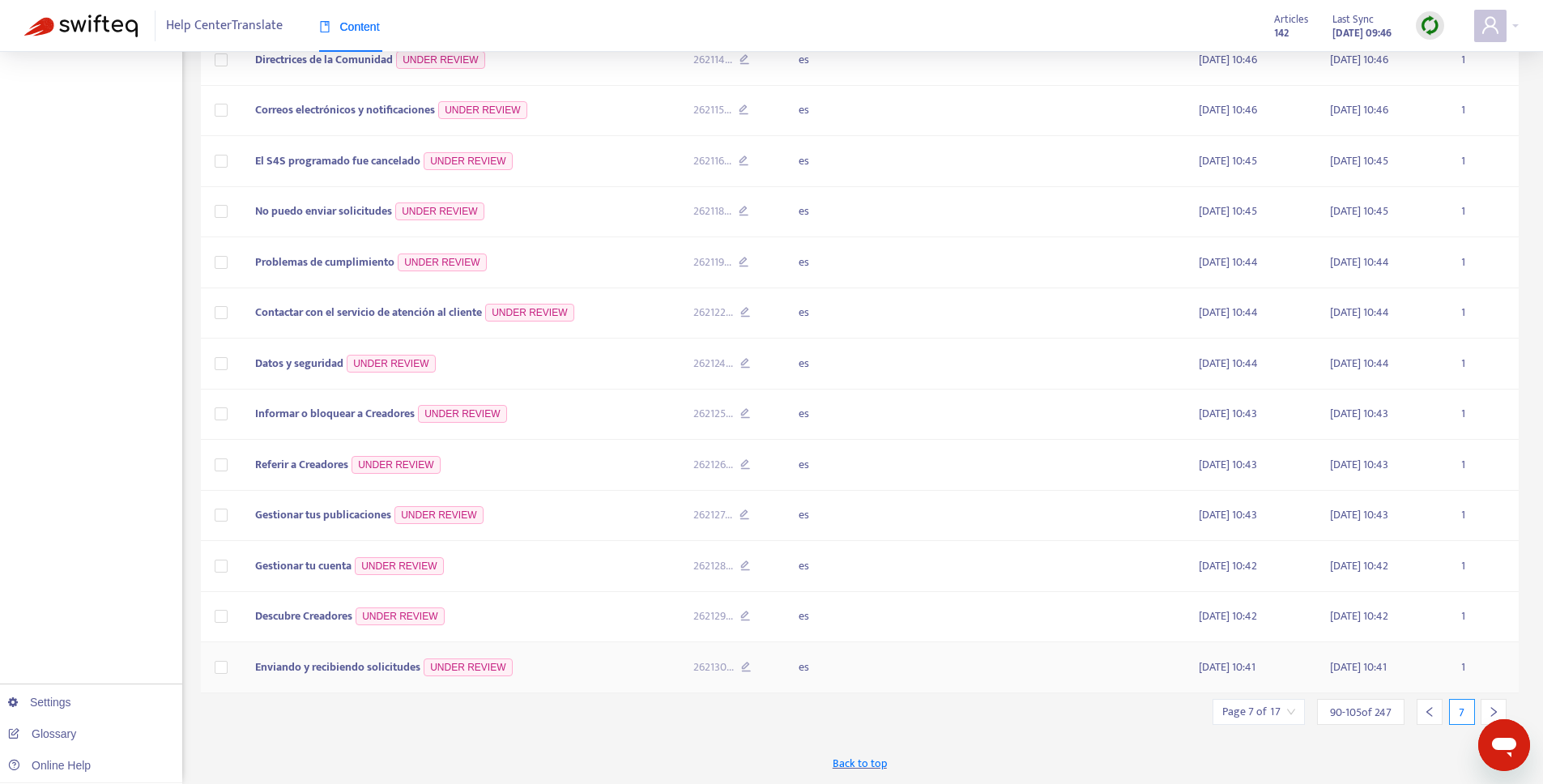
click at [375, 674] on span "Enviando y recibiendo solicitudes" at bounding box center [338, 667] width 166 height 19
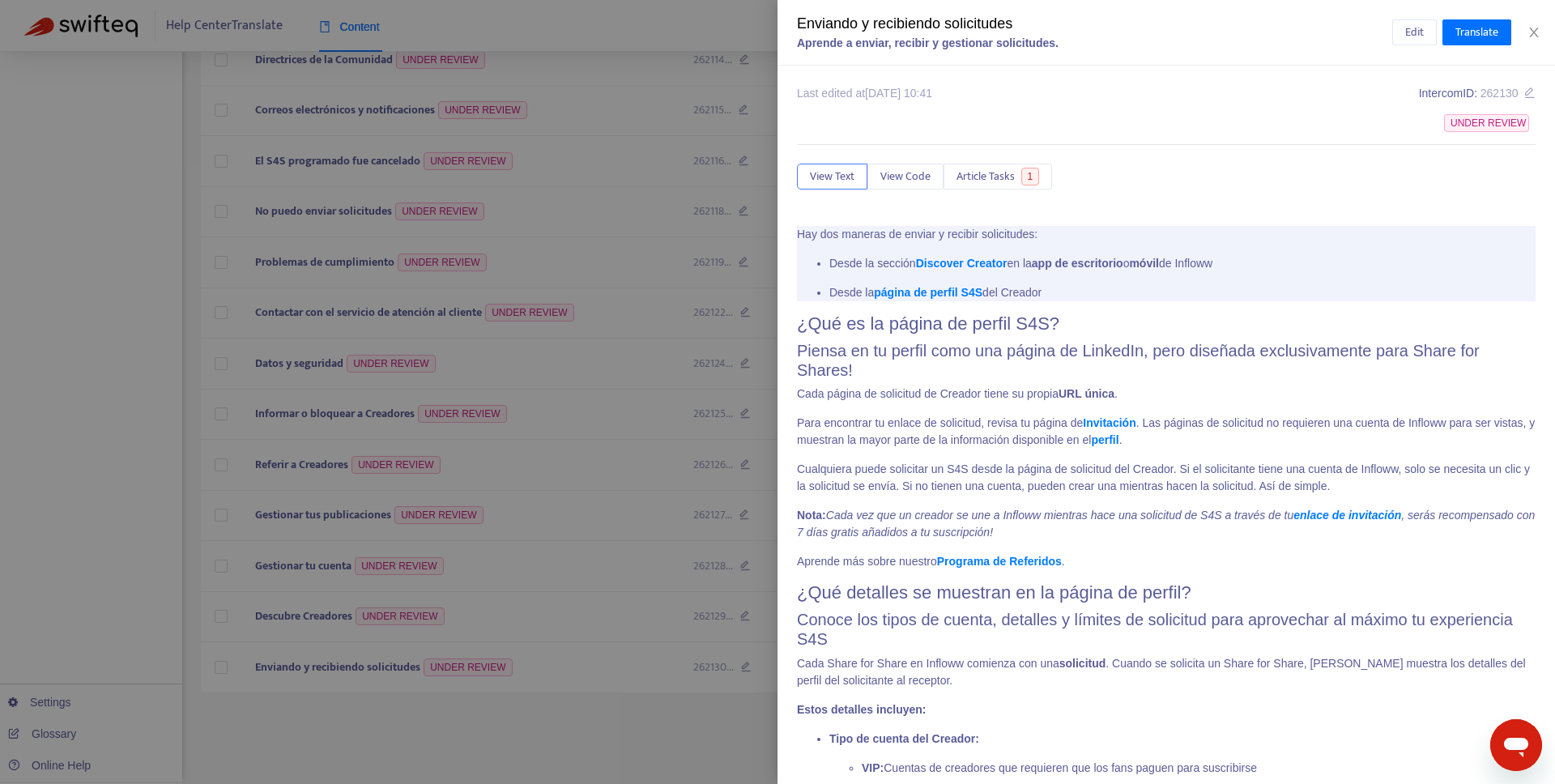
click at [1389, 38] on div "Aprende a enviar, recibir y gestionar solicitudes." at bounding box center [1095, 43] width 596 height 17
click at [1401, 39] on button "Edit" at bounding box center [1415, 33] width 44 height 26
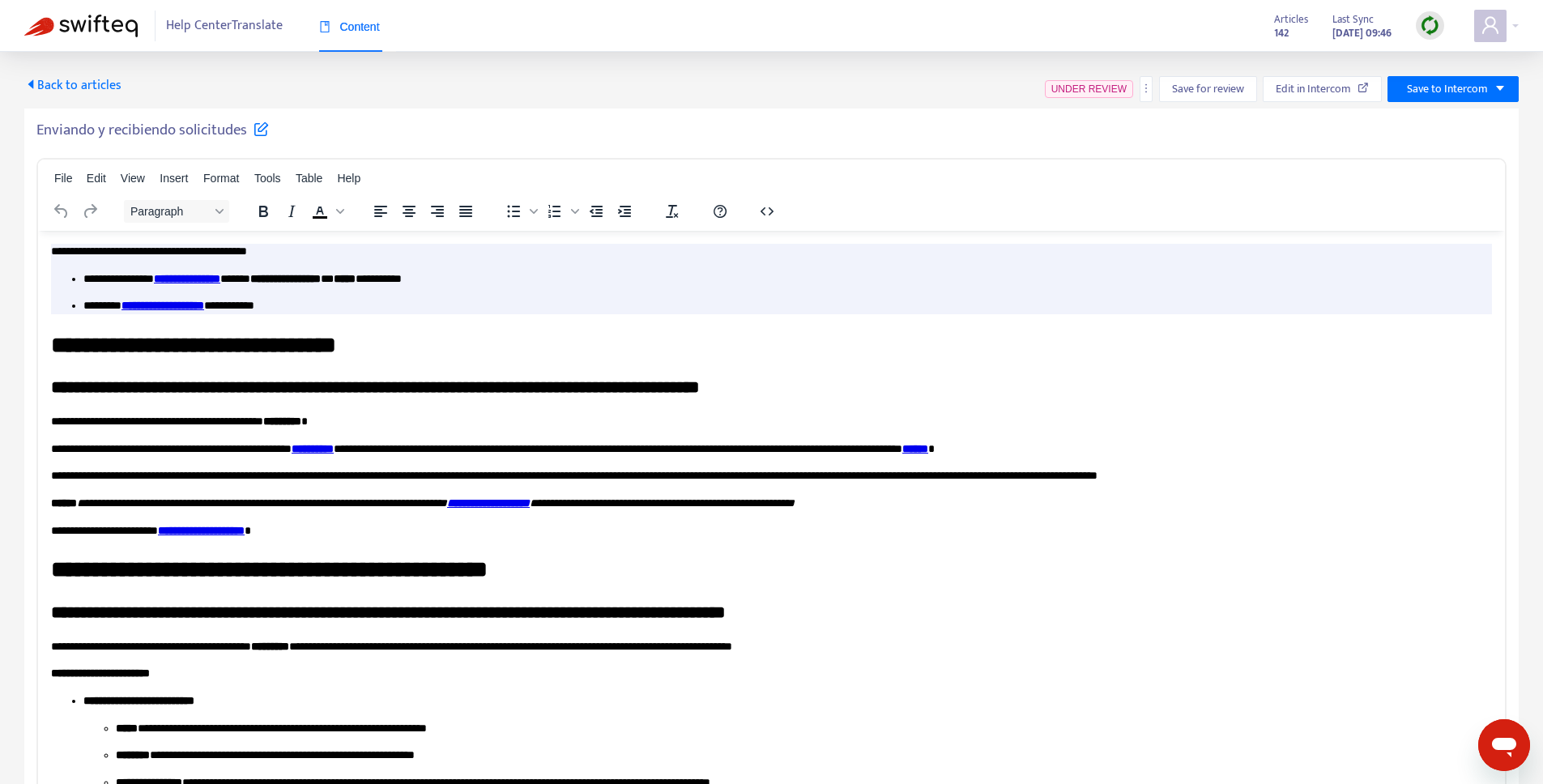
scroll to position [0, 0]
click at [37, 84] on span "Back to articles" at bounding box center [73, 85] width 98 height 22
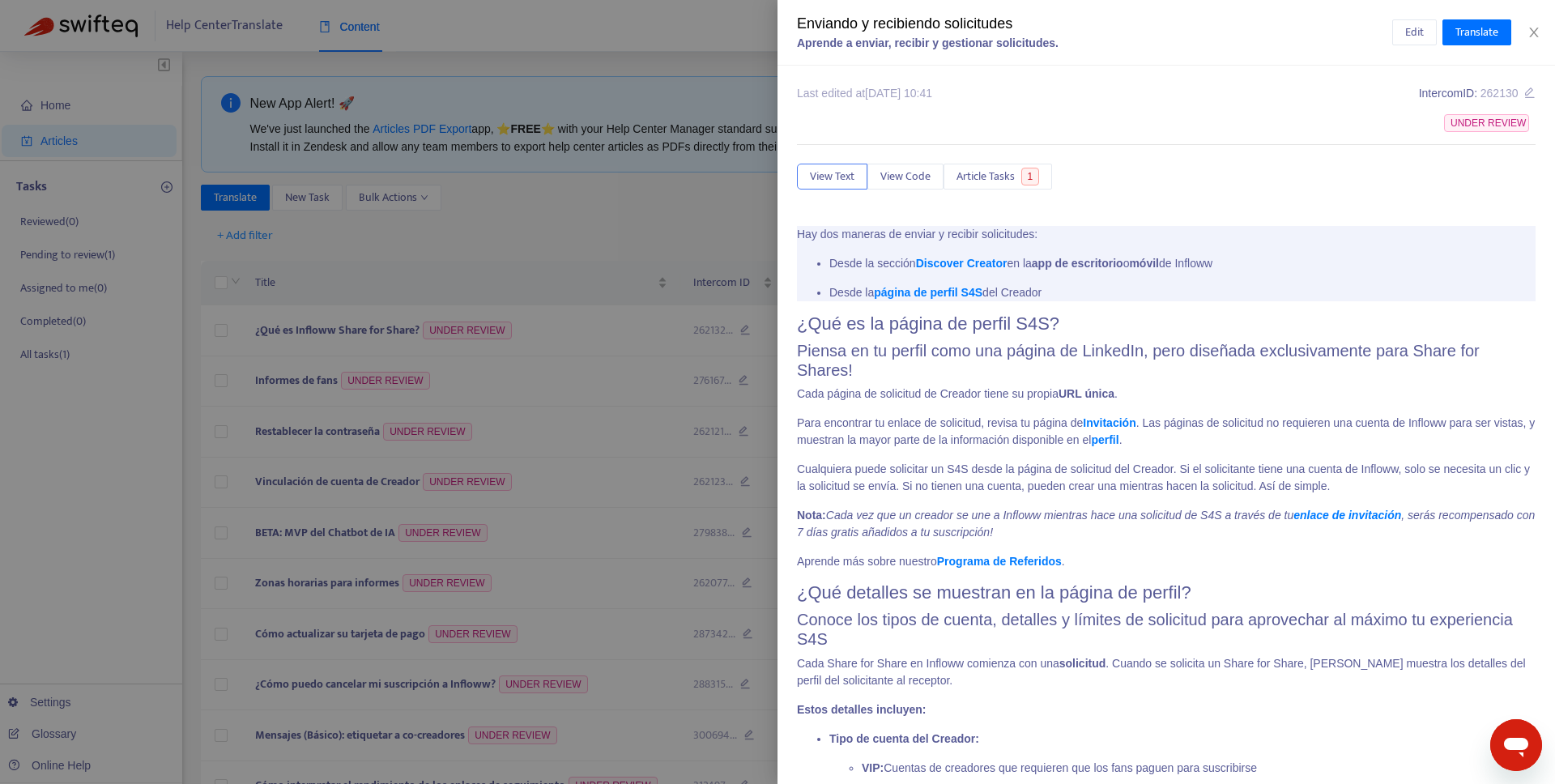
click at [716, 239] on div at bounding box center [778, 392] width 1555 height 784
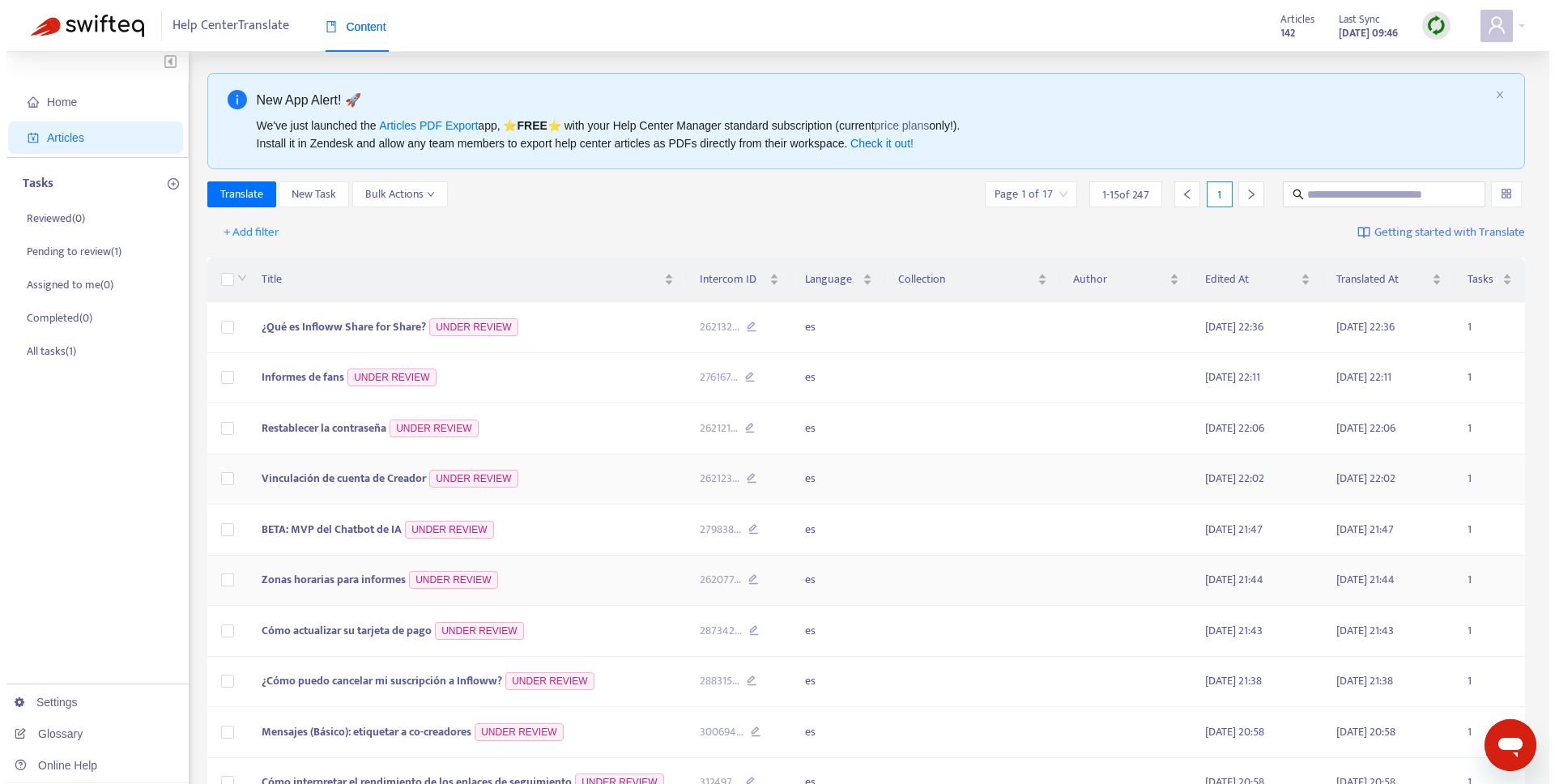
scroll to position [372, 0]
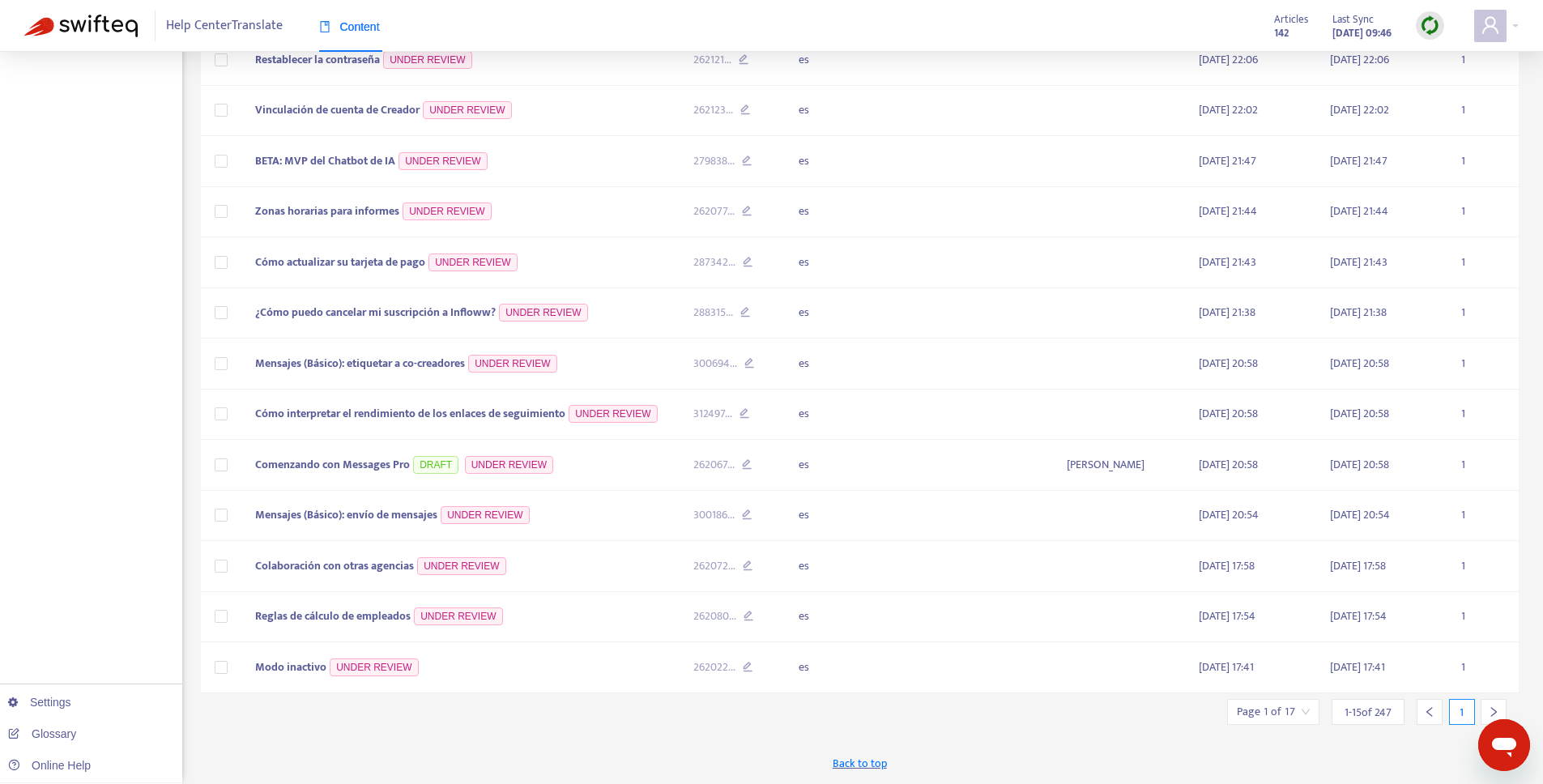
click at [1377, 710] on span "1 - 15 of 247" at bounding box center [1368, 712] width 47 height 17
click at [1377, 711] on span "1 - 15 of 247" at bounding box center [1368, 712] width 47 height 17
click at [1248, 721] on input "search" at bounding box center [1273, 712] width 73 height 25
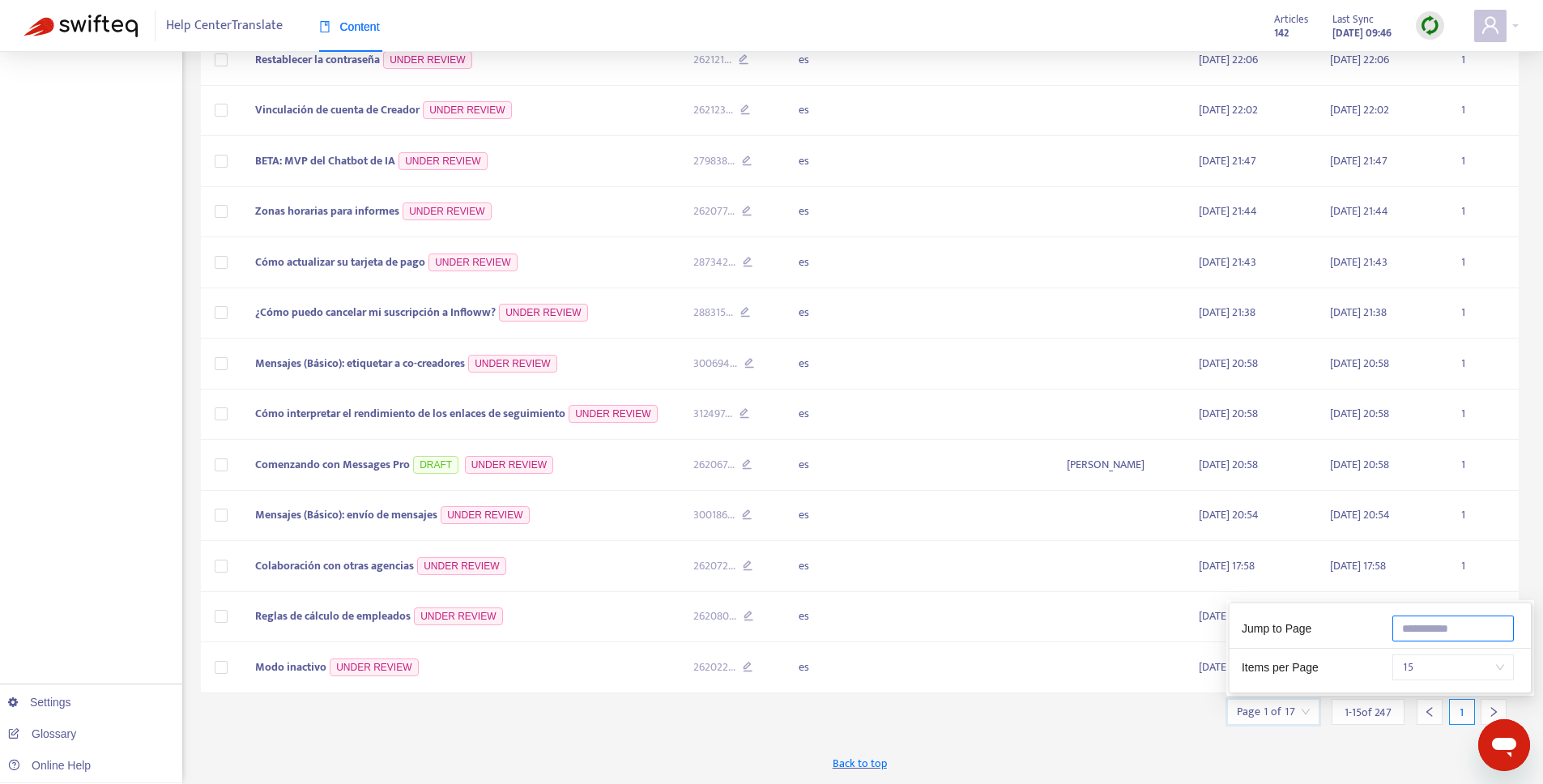
click at [1429, 625] on input "text" at bounding box center [1454, 628] width 121 height 26
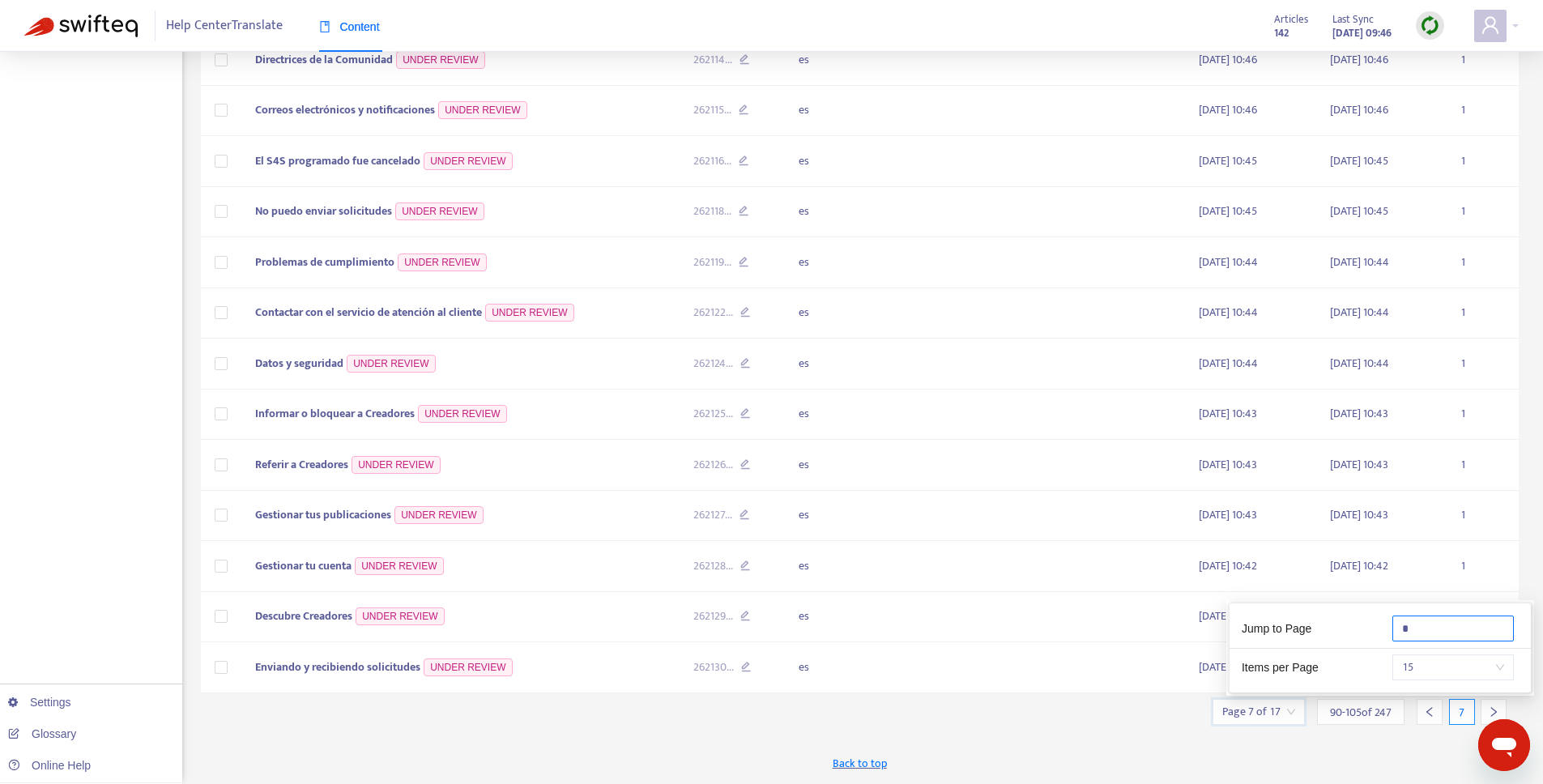
type input "*"
click at [624, 721] on div "New App Alert! 🚀 We've just launched the Articles PDF Export app, ⭐ FREE ⭐️ wit…" at bounding box center [860, 244] width 1319 height 1080
click at [377, 663] on span "Enviando y recibiendo solicitudes" at bounding box center [338, 667] width 166 height 19
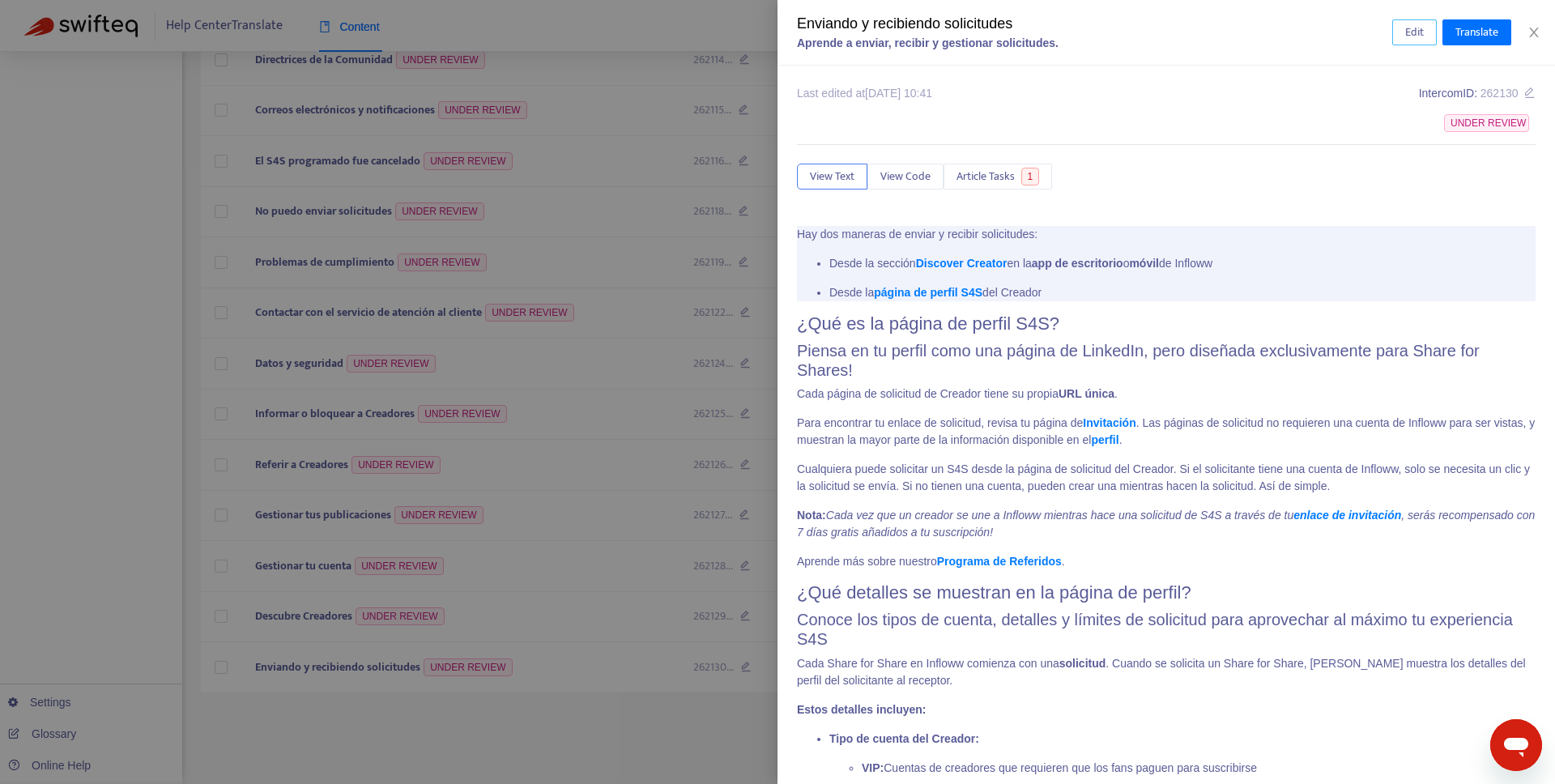
click at [1425, 26] on button "Edit" at bounding box center [1415, 33] width 44 height 26
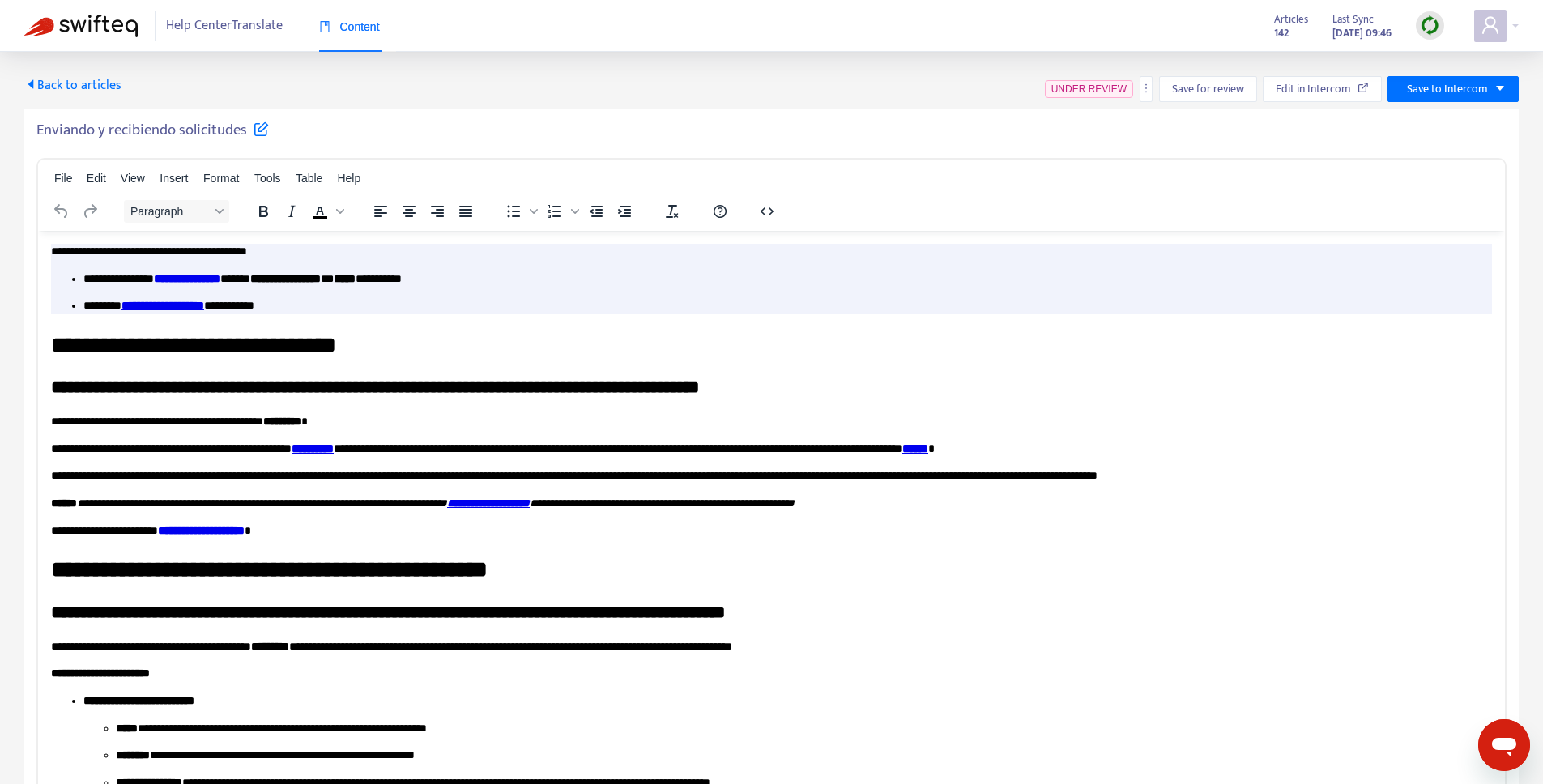
scroll to position [0, 0]
